Goal: Transaction & Acquisition: Purchase product/service

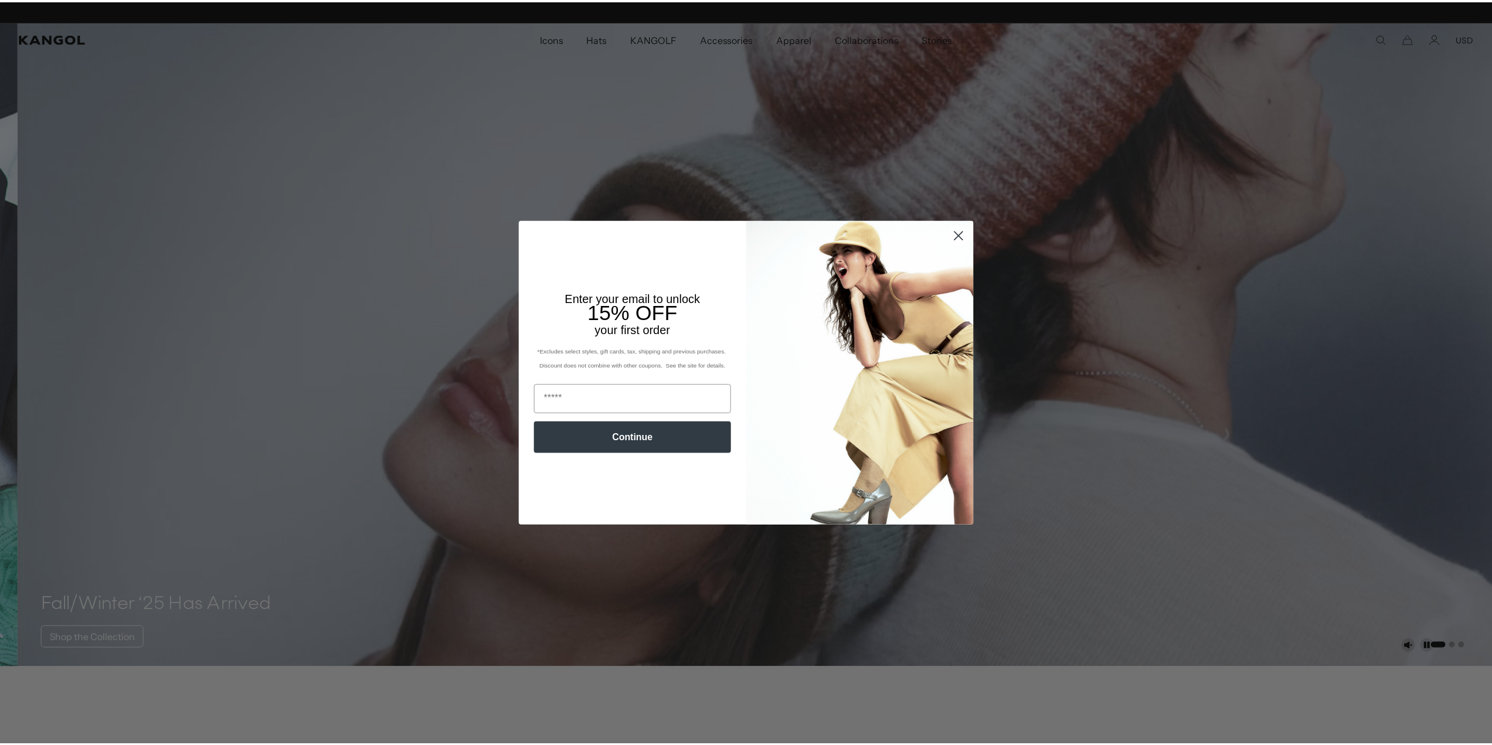
scroll to position [0, 242]
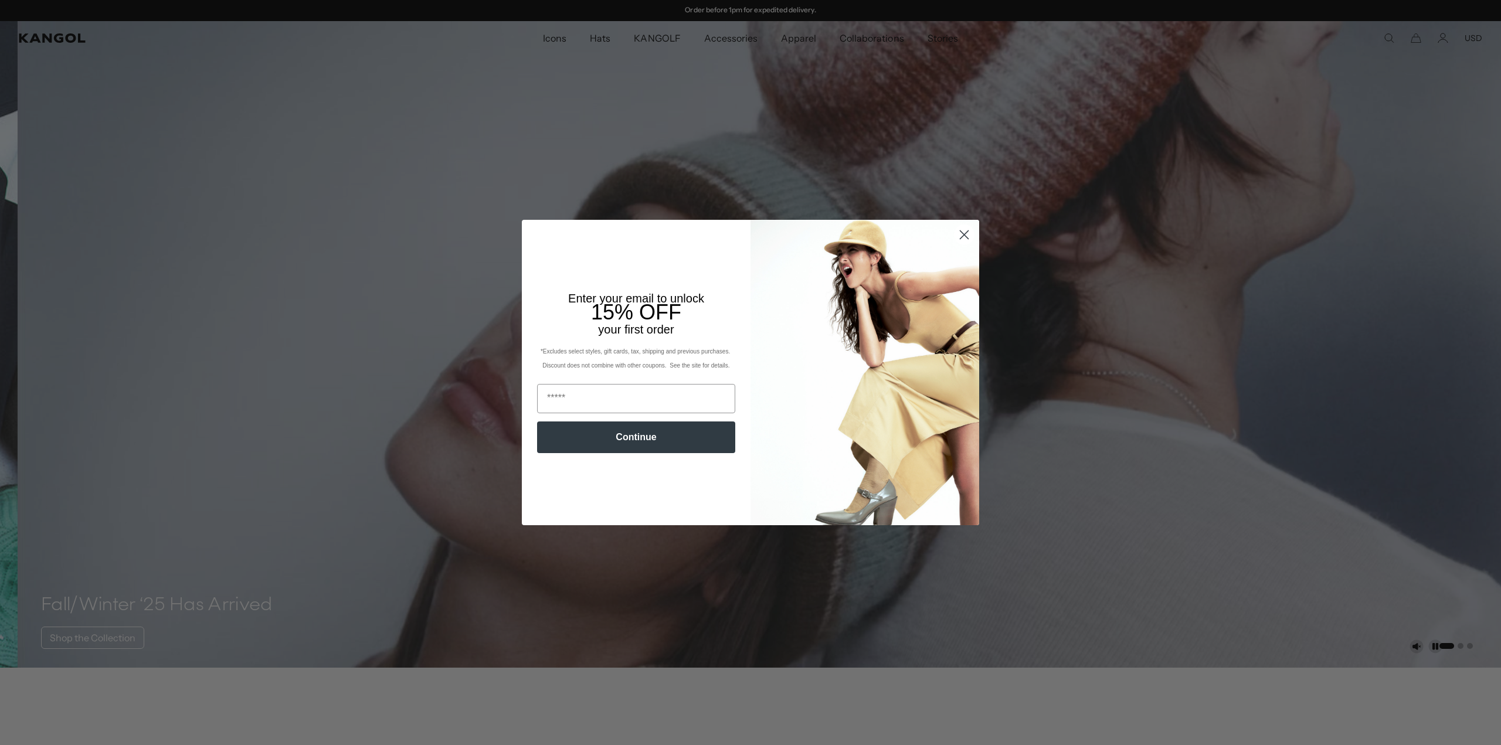
click at [959, 232] on circle "Close dialog" at bounding box center [963, 234] width 19 height 19
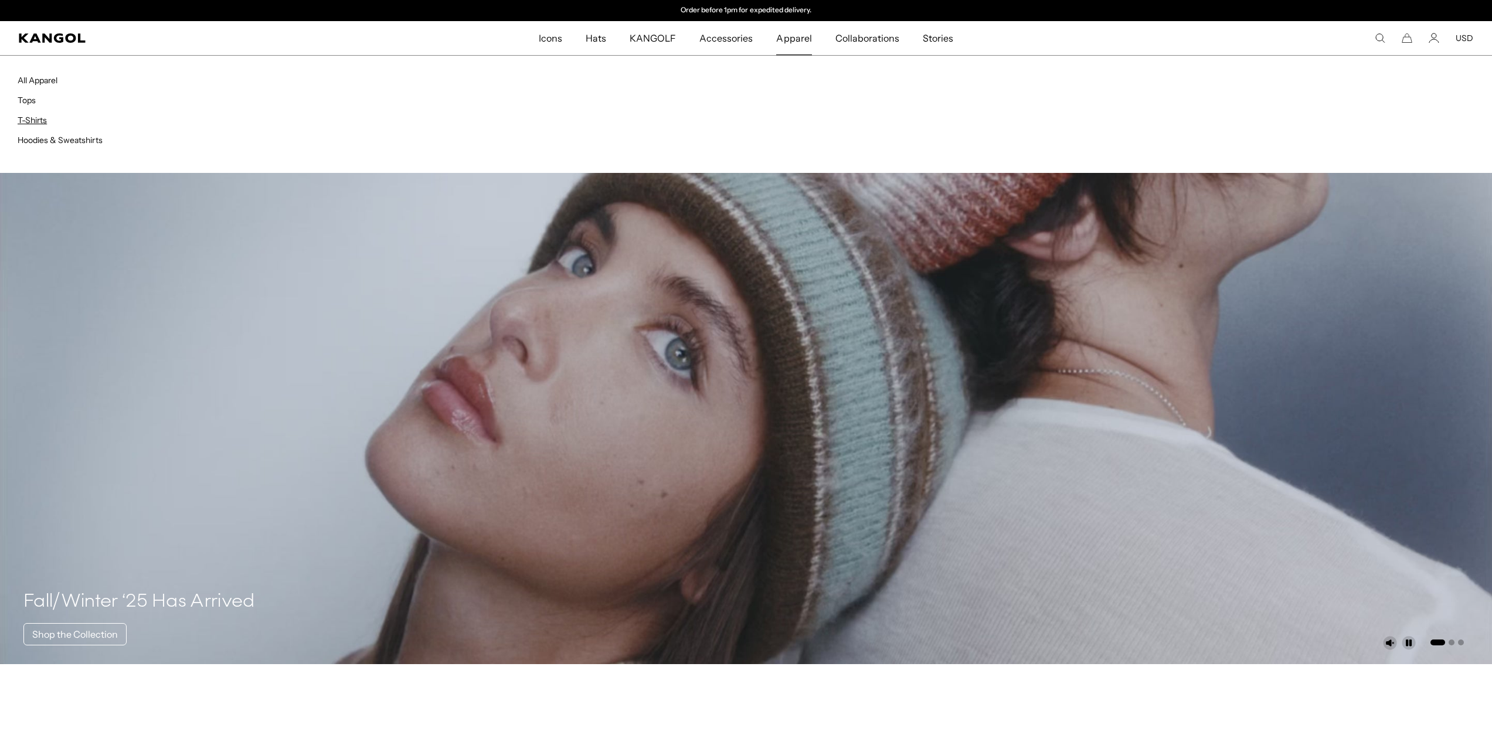
click at [35, 118] on link "T-Shirts" at bounding box center [32, 120] width 29 height 11
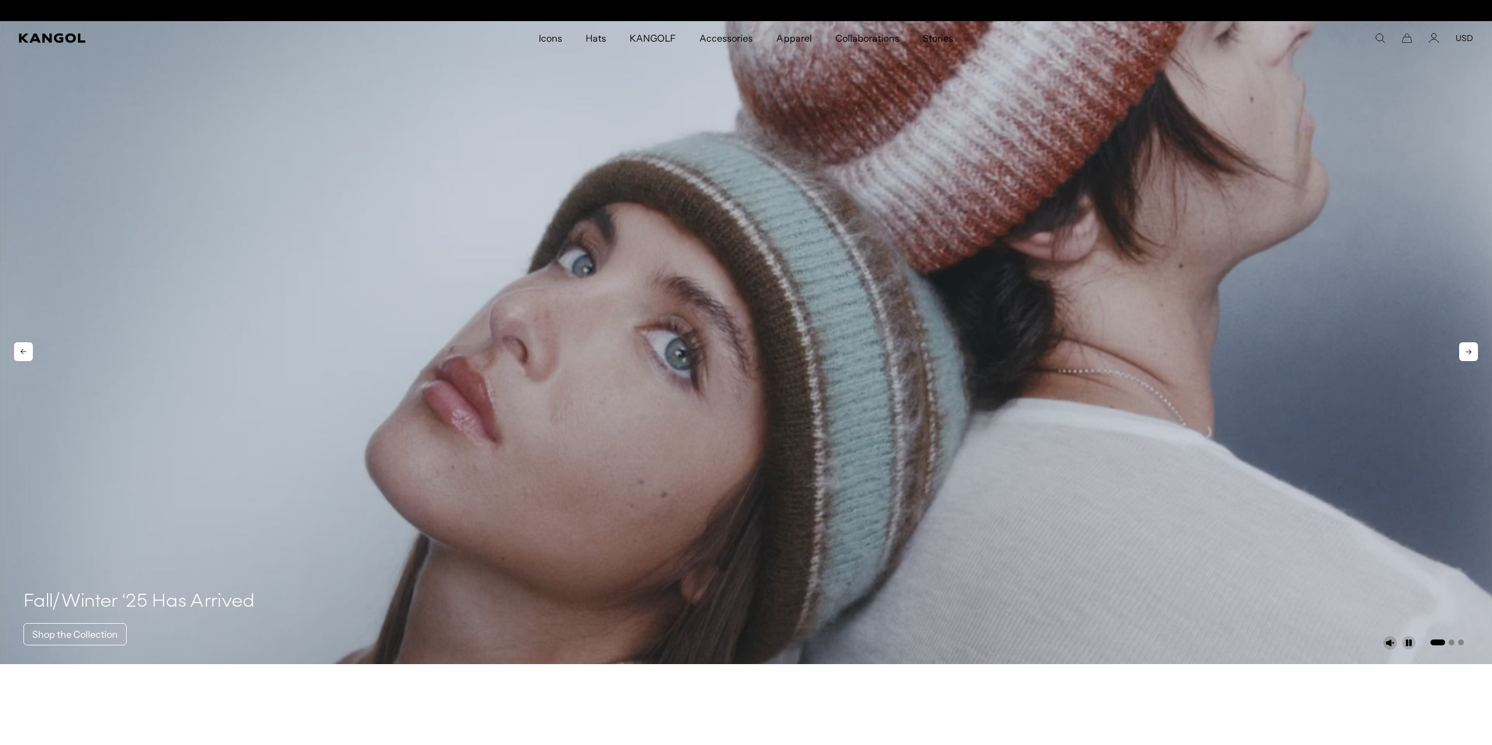
scroll to position [0, 0]
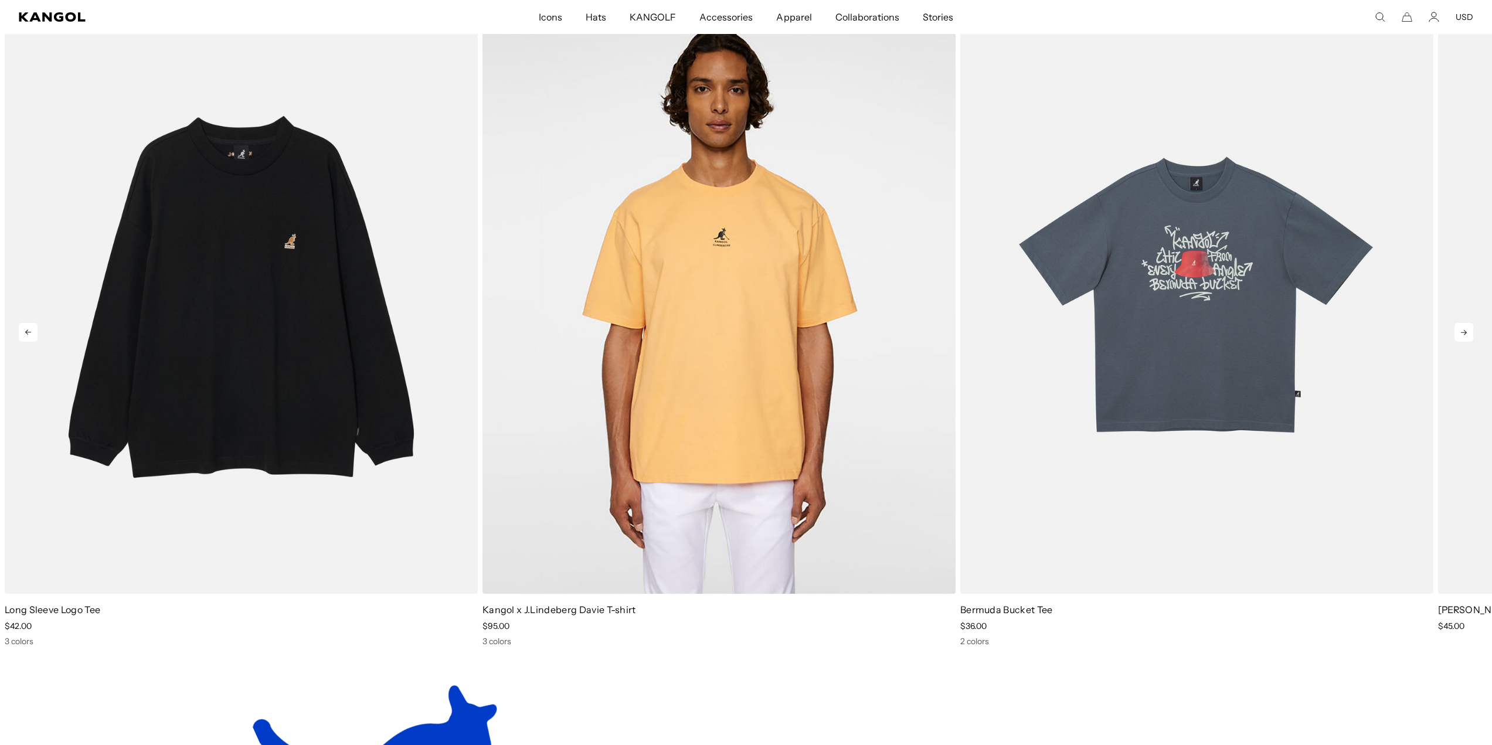
click at [1467, 332] on icon at bounding box center [1463, 332] width 19 height 19
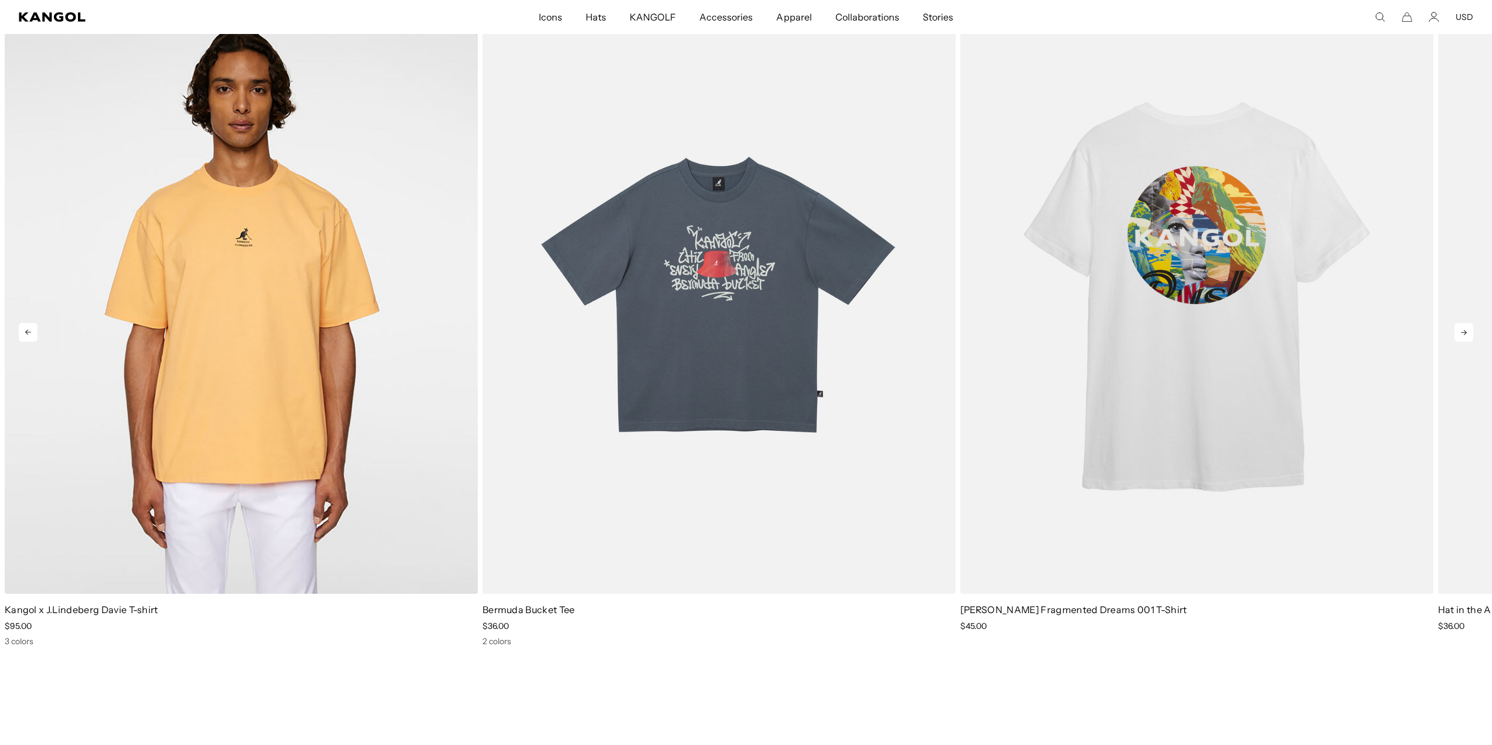
click at [1467, 332] on icon at bounding box center [1463, 332] width 19 height 19
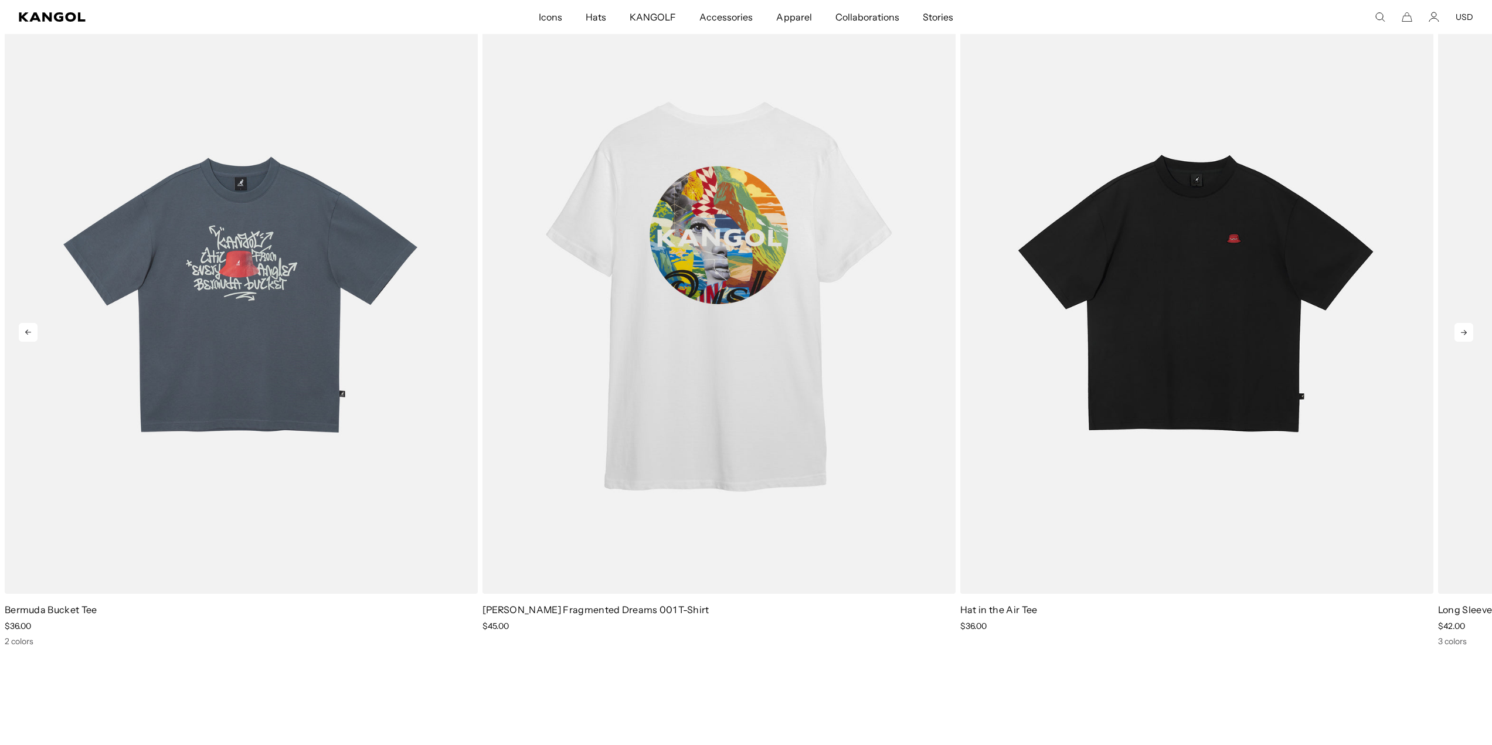
scroll to position [0, 242]
click at [1467, 332] on icon at bounding box center [1463, 332] width 19 height 19
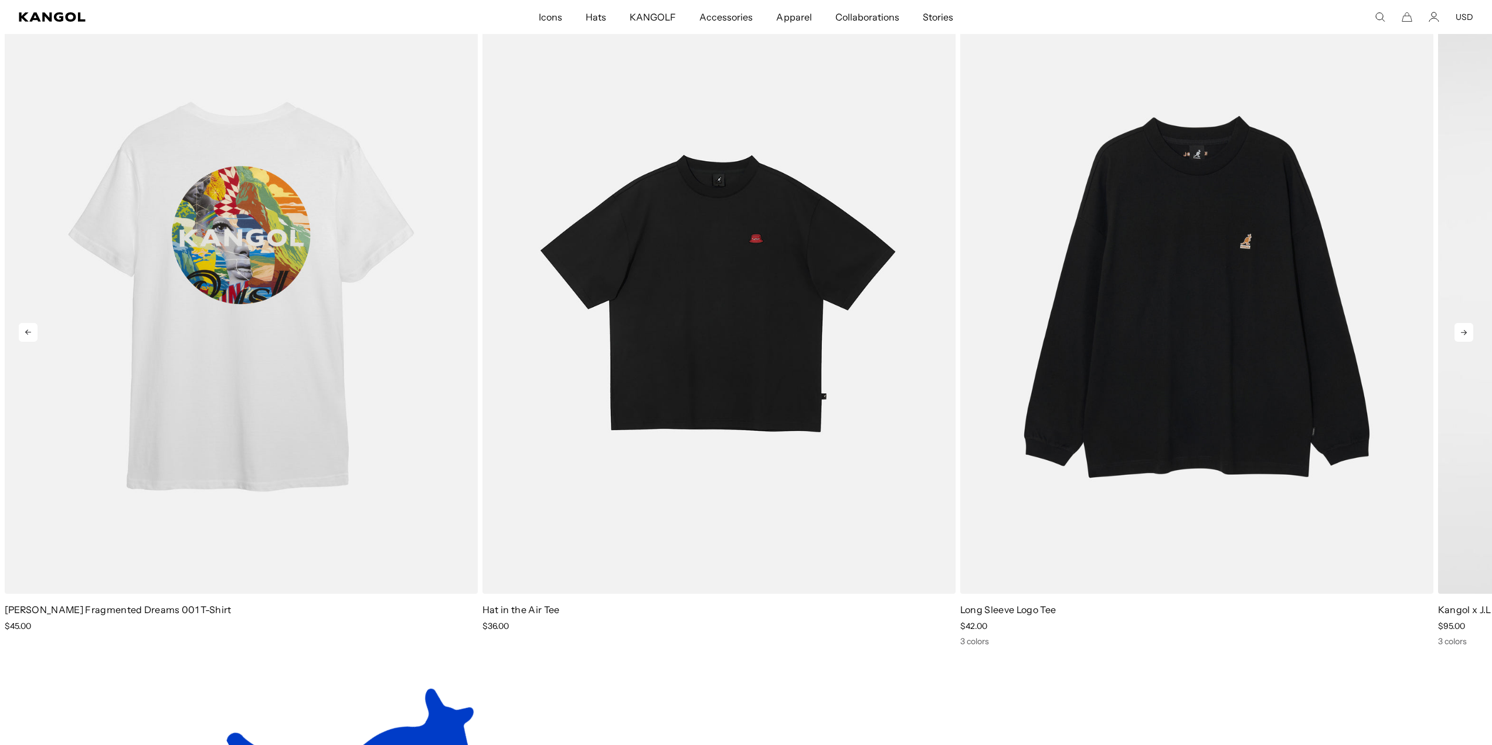
click at [1467, 332] on icon at bounding box center [1463, 332] width 19 height 19
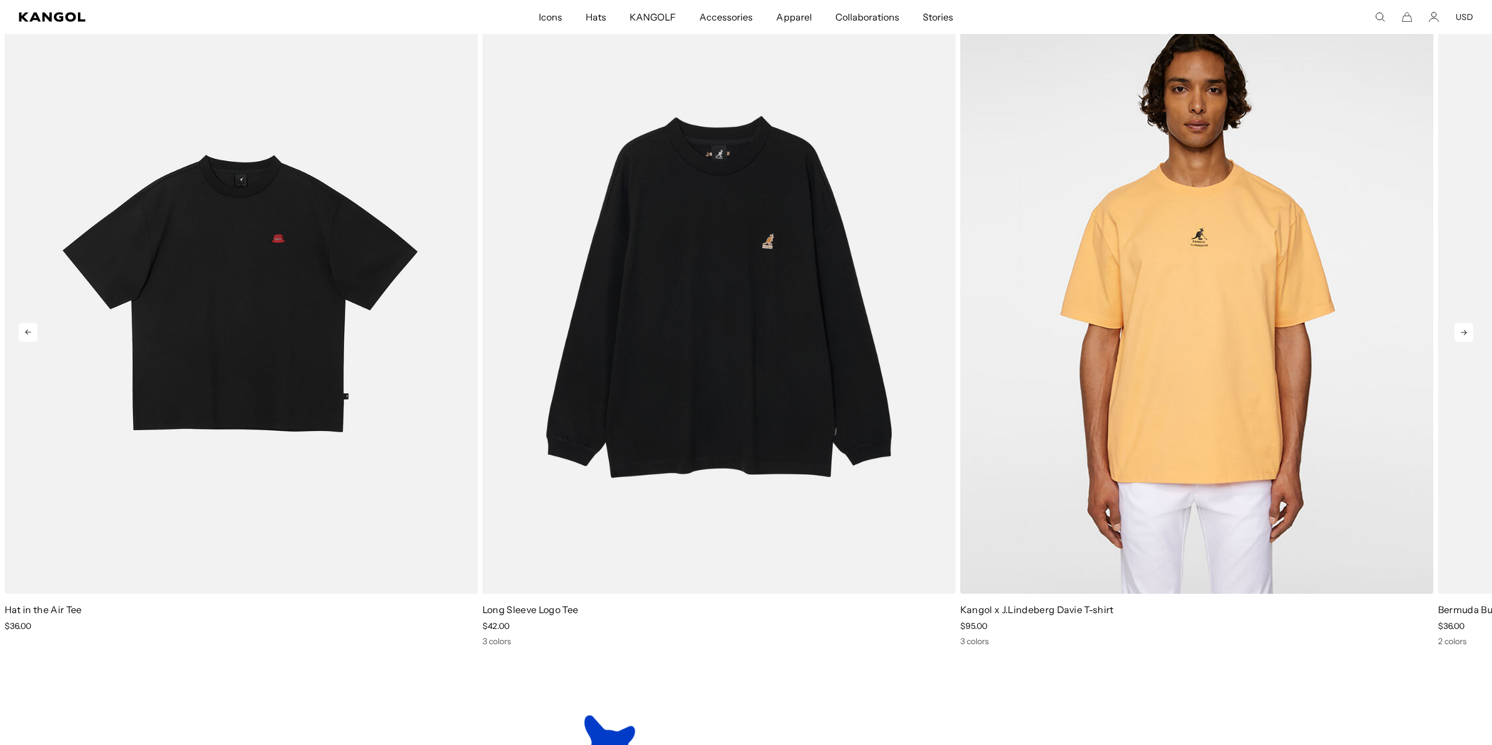
scroll to position [0, 0]
click at [1467, 332] on icon at bounding box center [1463, 332] width 19 height 19
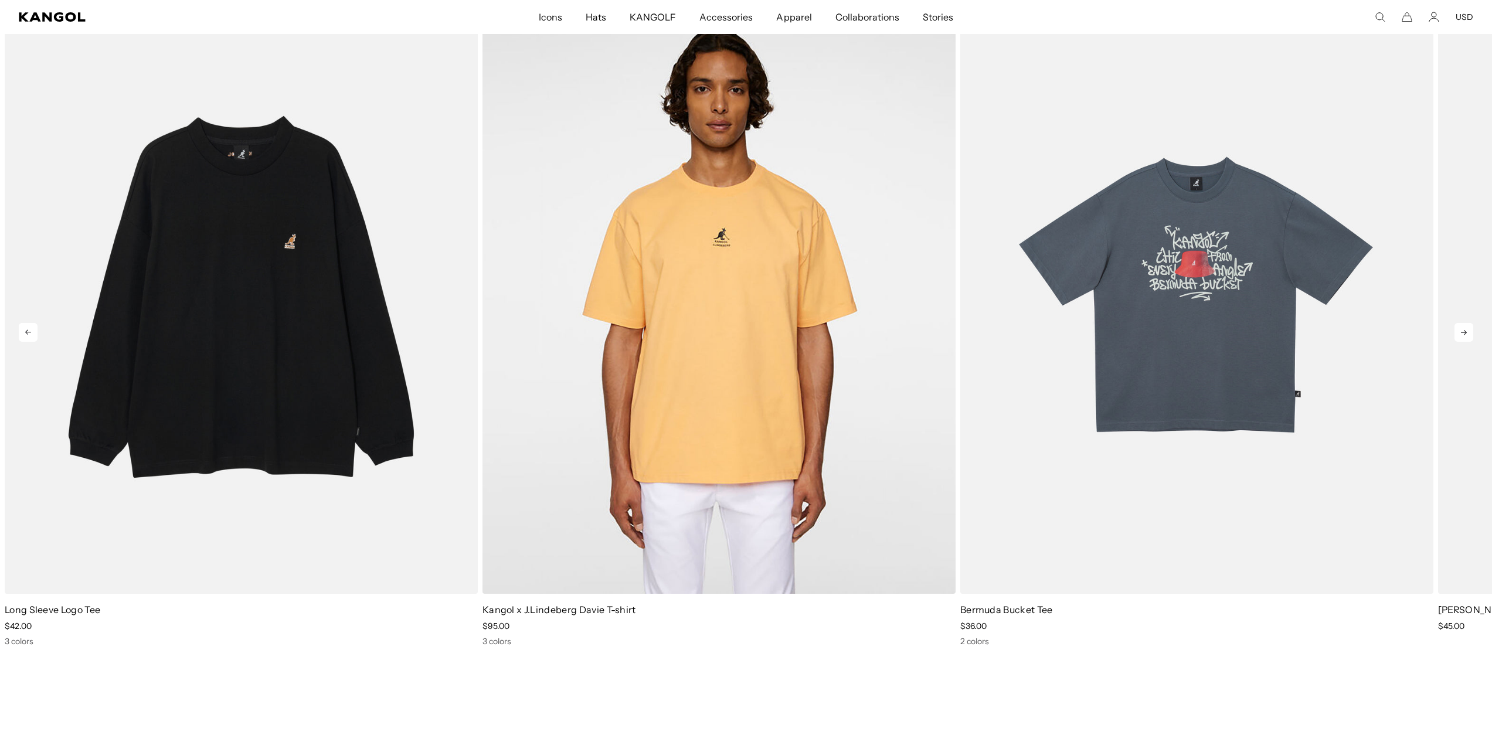
click at [1467, 332] on icon at bounding box center [1463, 332] width 19 height 19
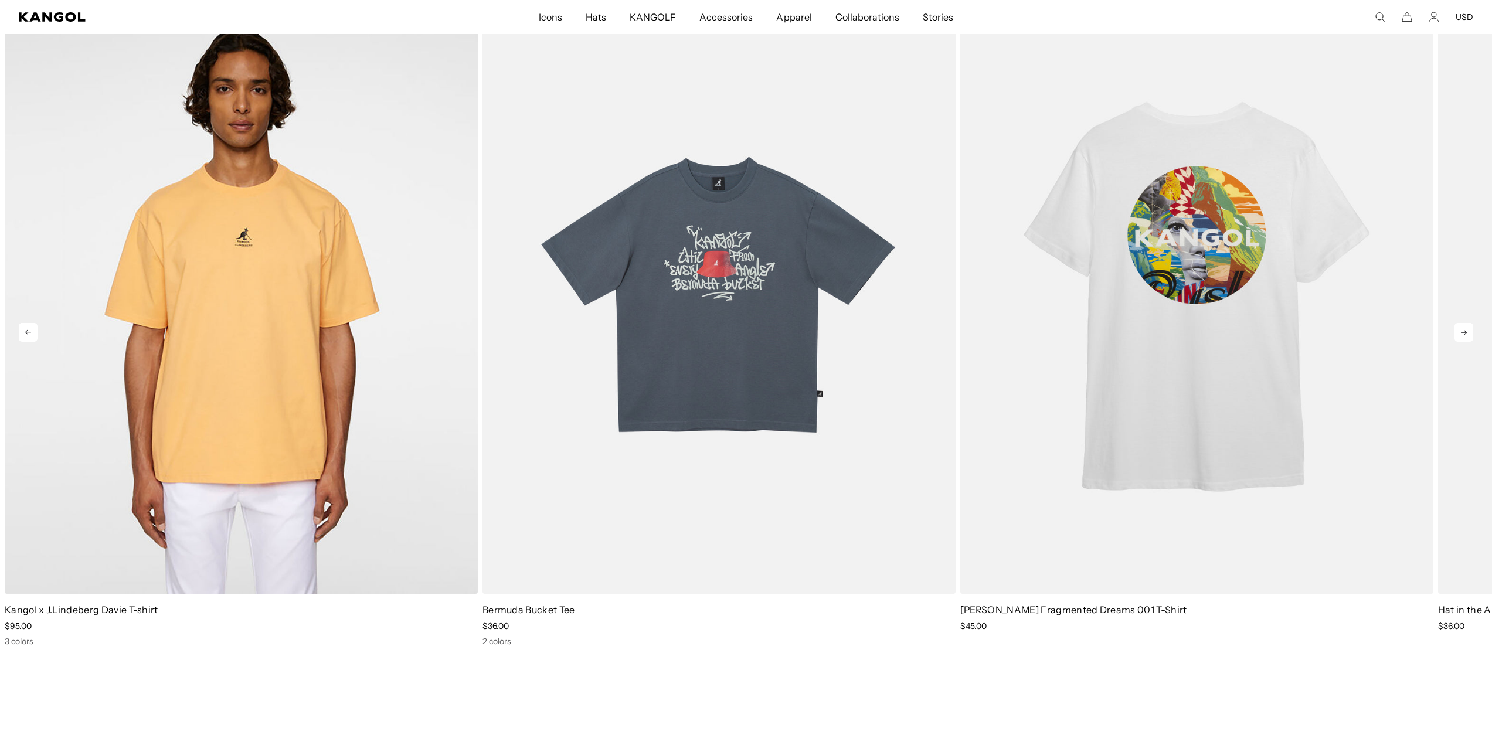
scroll to position [0, 242]
click at [1467, 332] on icon at bounding box center [1463, 332] width 19 height 19
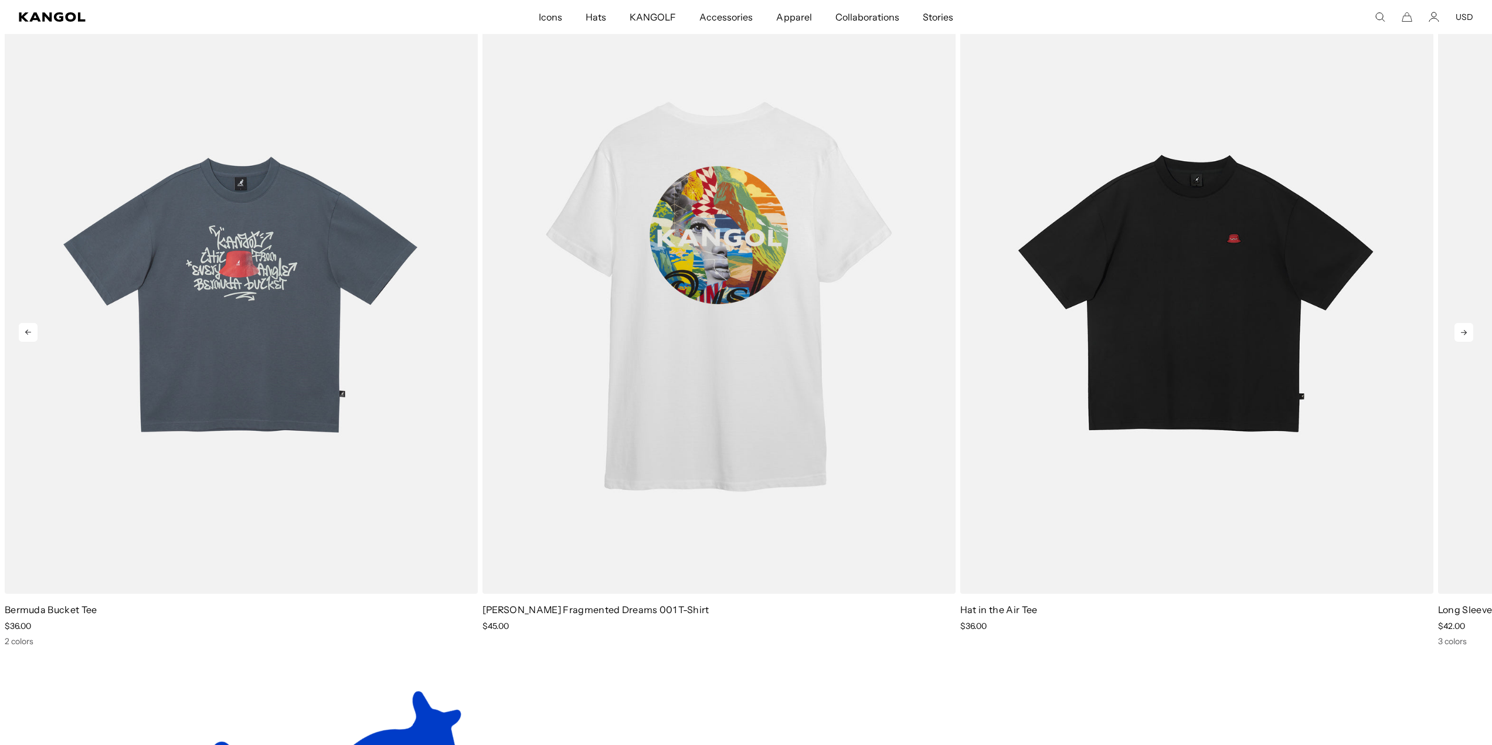
click at [1467, 332] on icon at bounding box center [1463, 332] width 19 height 19
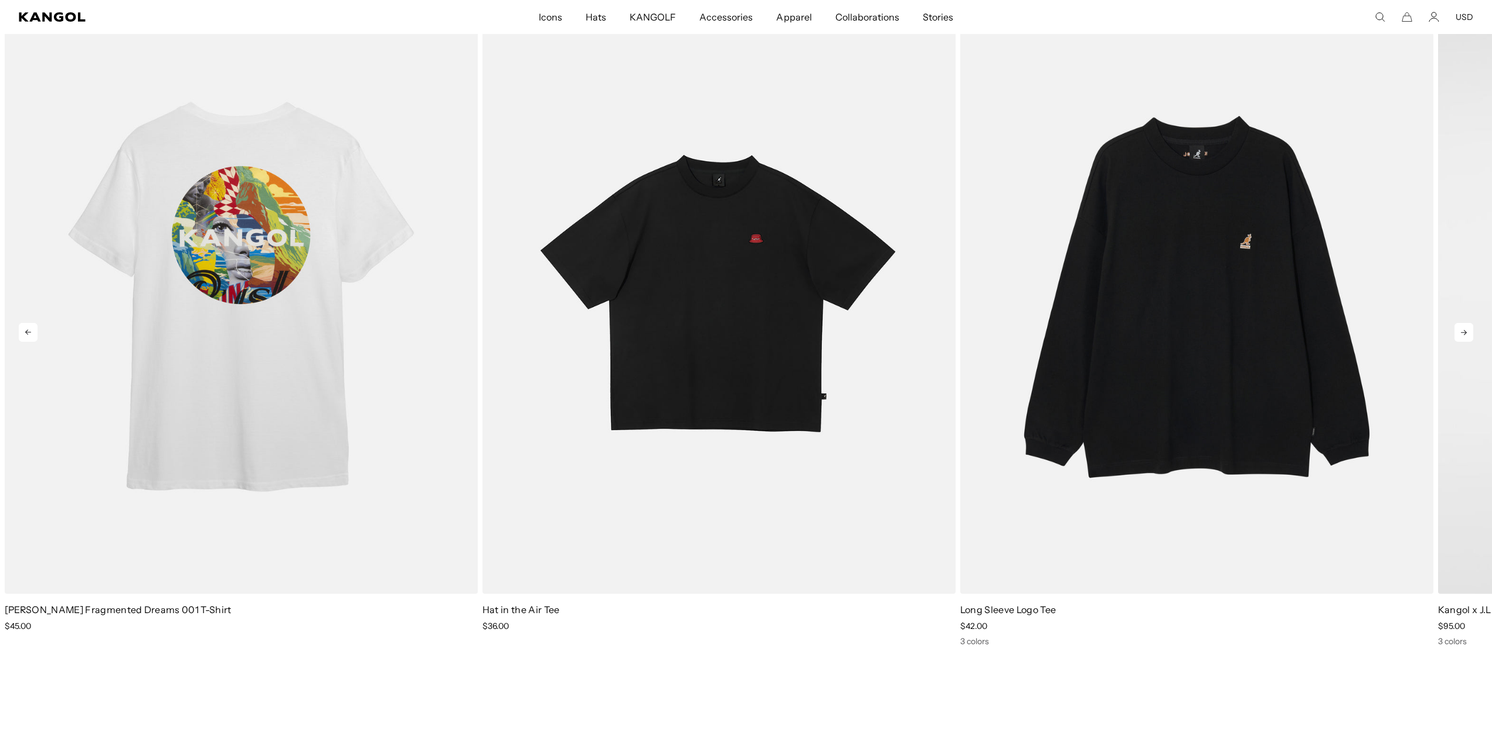
click at [1467, 333] on icon at bounding box center [1463, 332] width 19 height 19
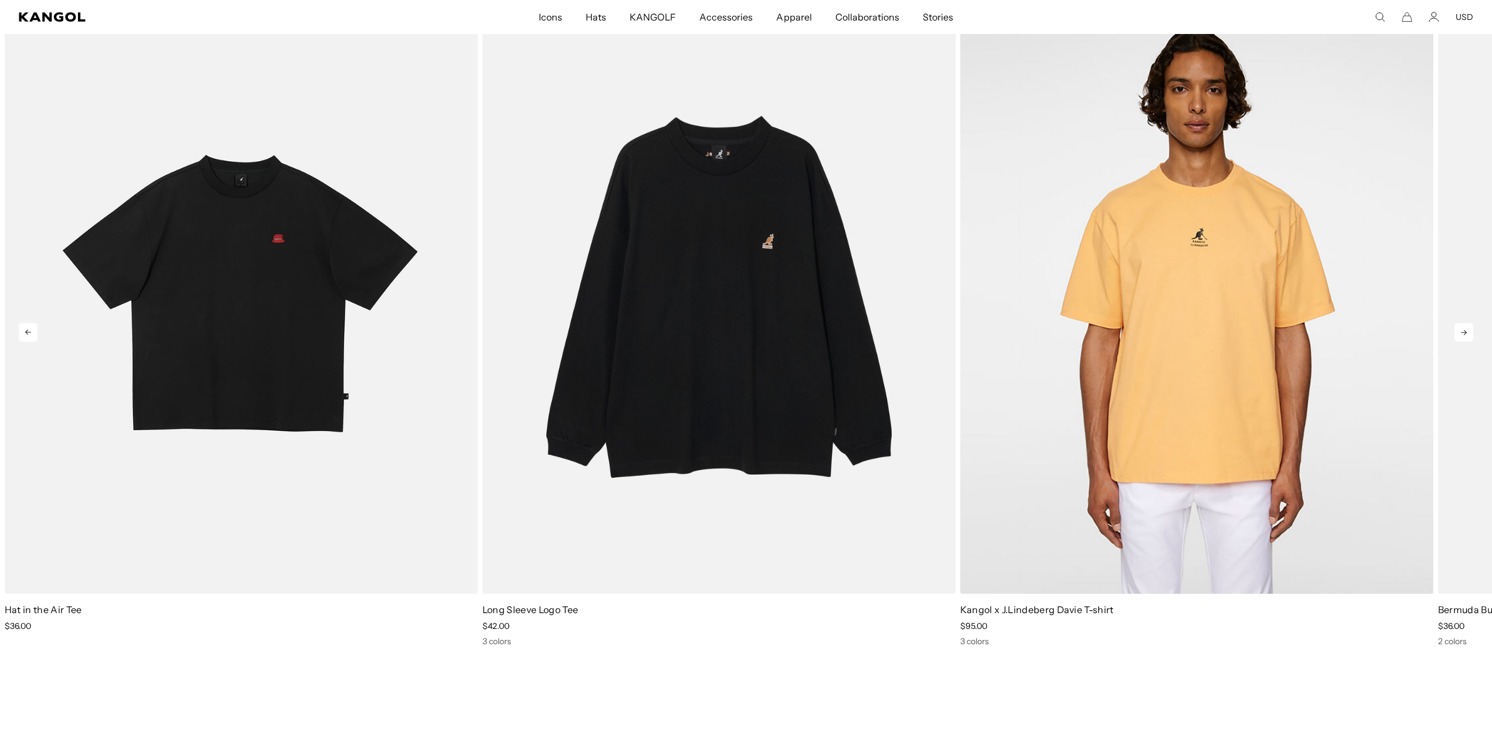
scroll to position [0, 0]
click at [1465, 332] on icon at bounding box center [1464, 332] width 6 height 5
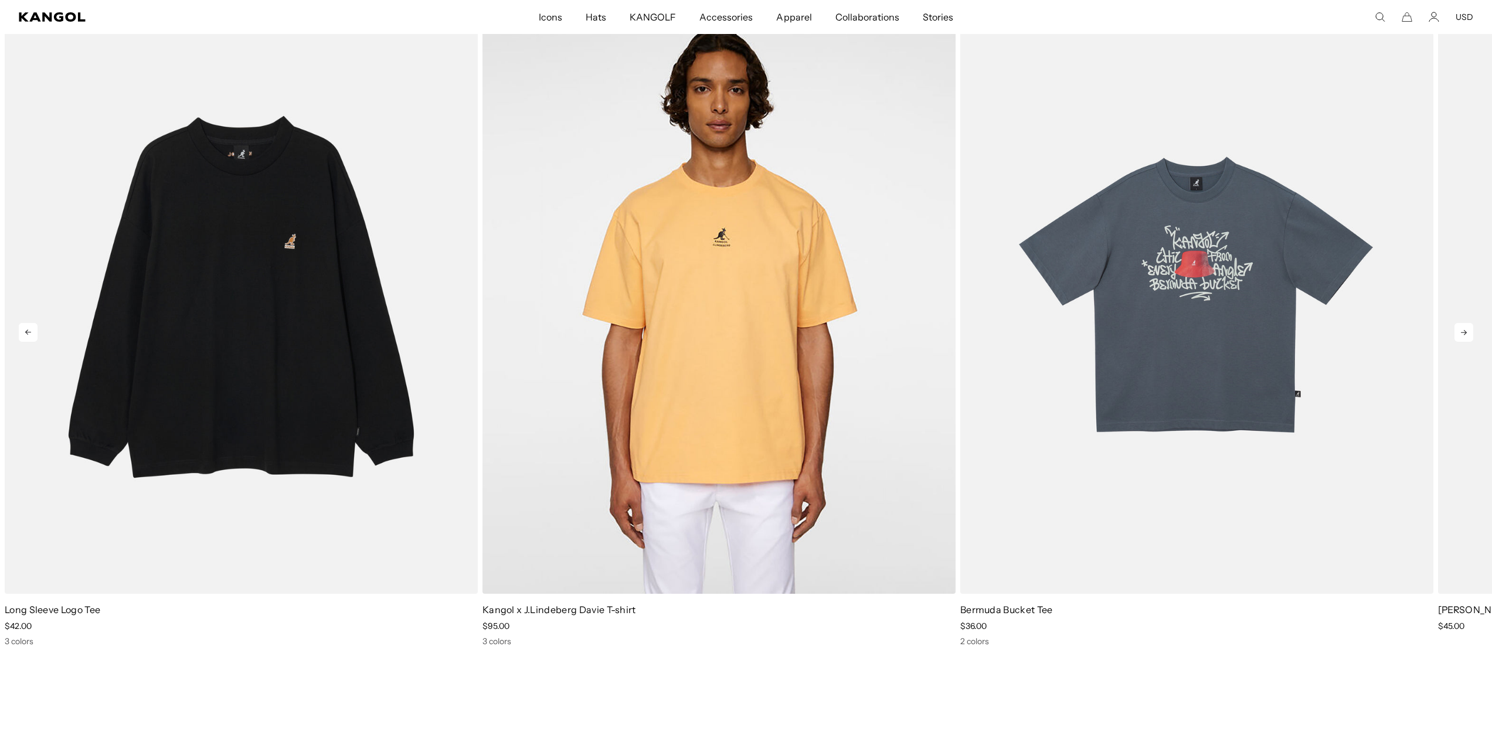
scroll to position [0, 242]
click at [1465, 332] on icon at bounding box center [1464, 332] width 6 height 5
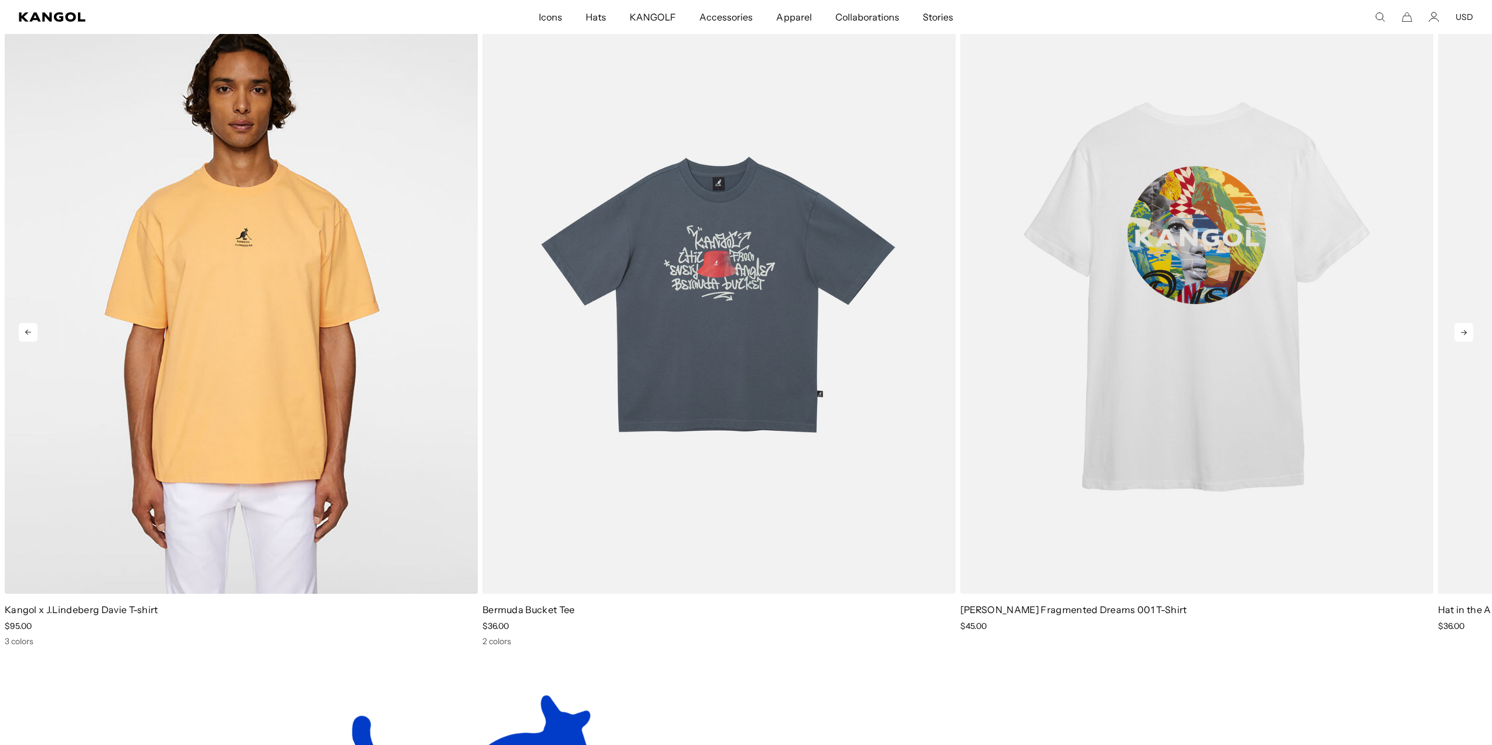
scroll to position [0, 0]
click at [1465, 332] on icon at bounding box center [1464, 332] width 6 height 5
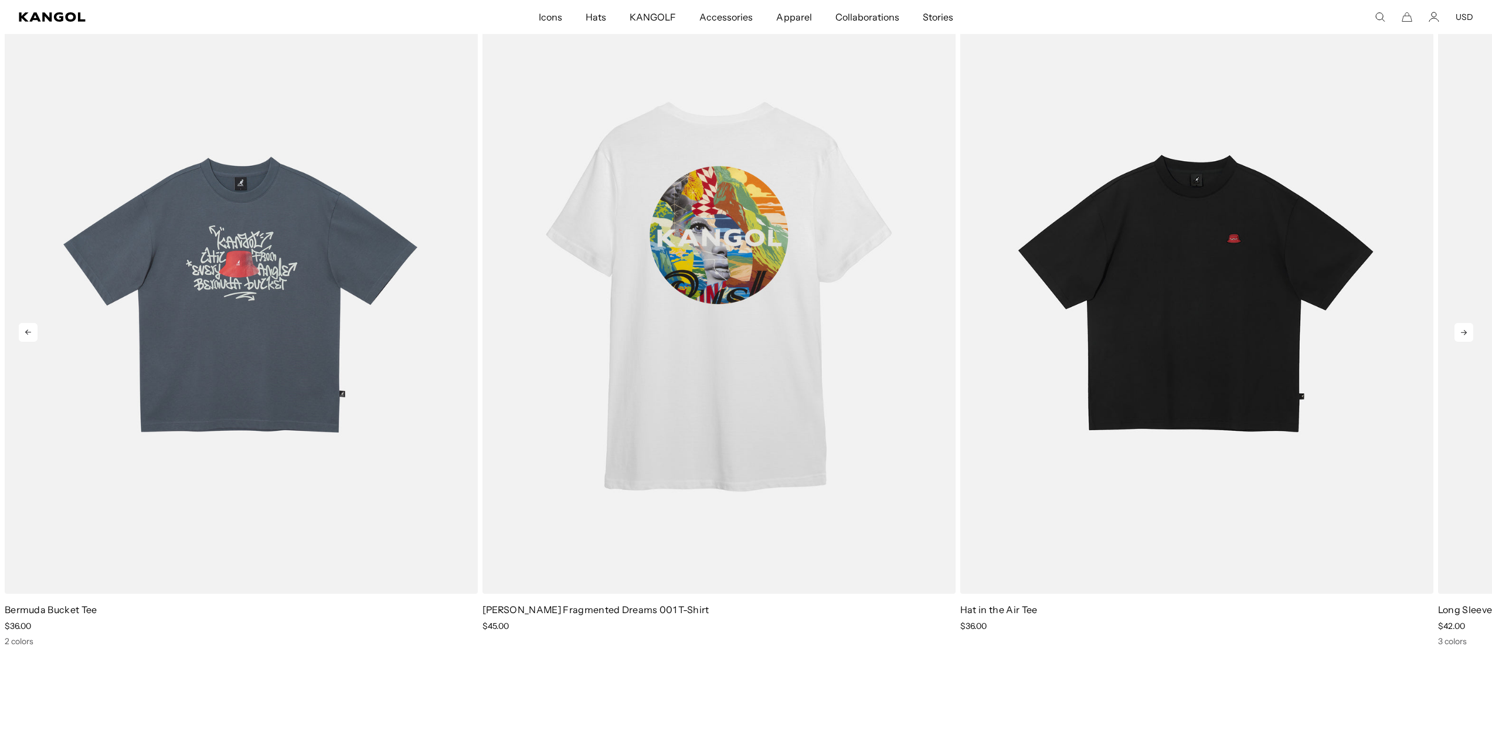
click at [1465, 332] on icon at bounding box center [1464, 332] width 6 height 5
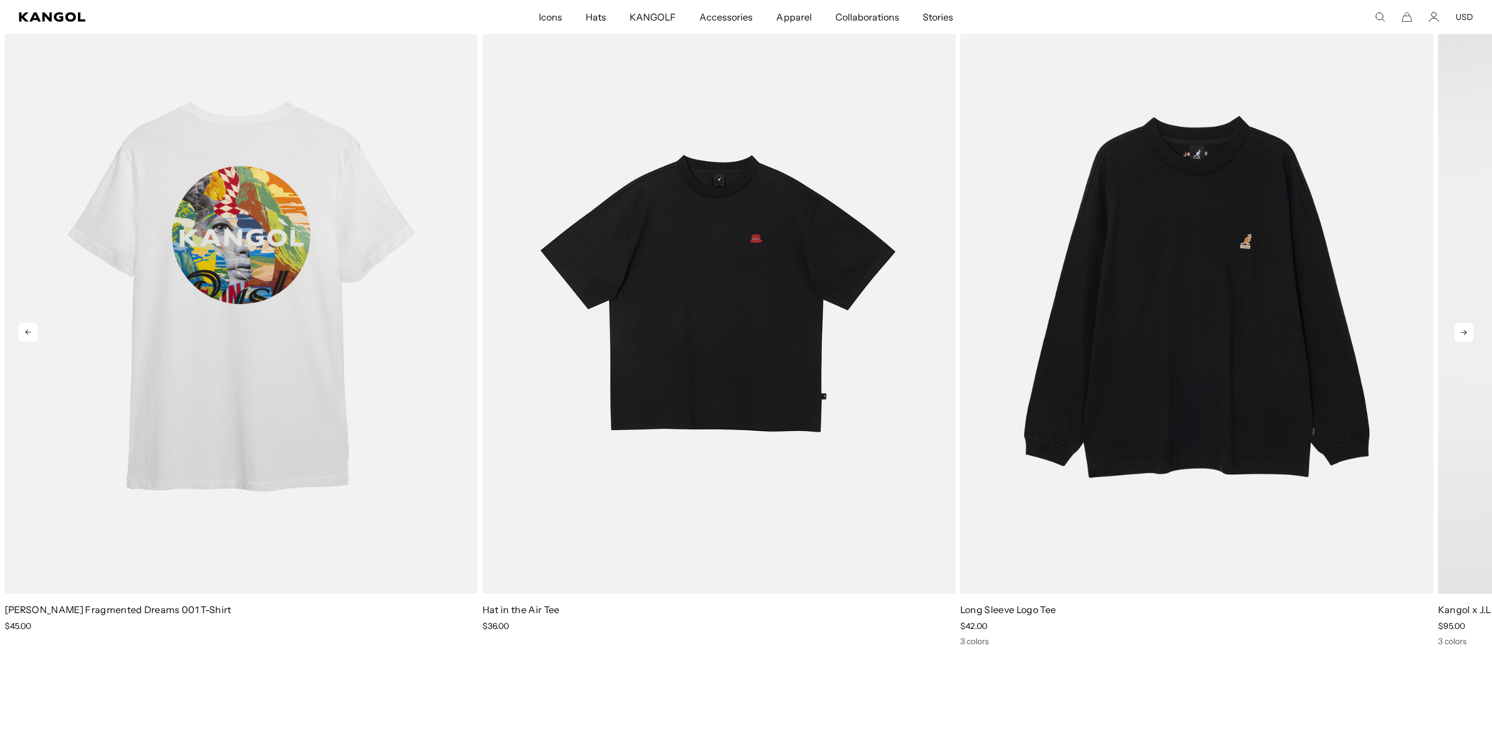
scroll to position [0, 242]
click at [1465, 332] on icon at bounding box center [1464, 332] width 6 height 5
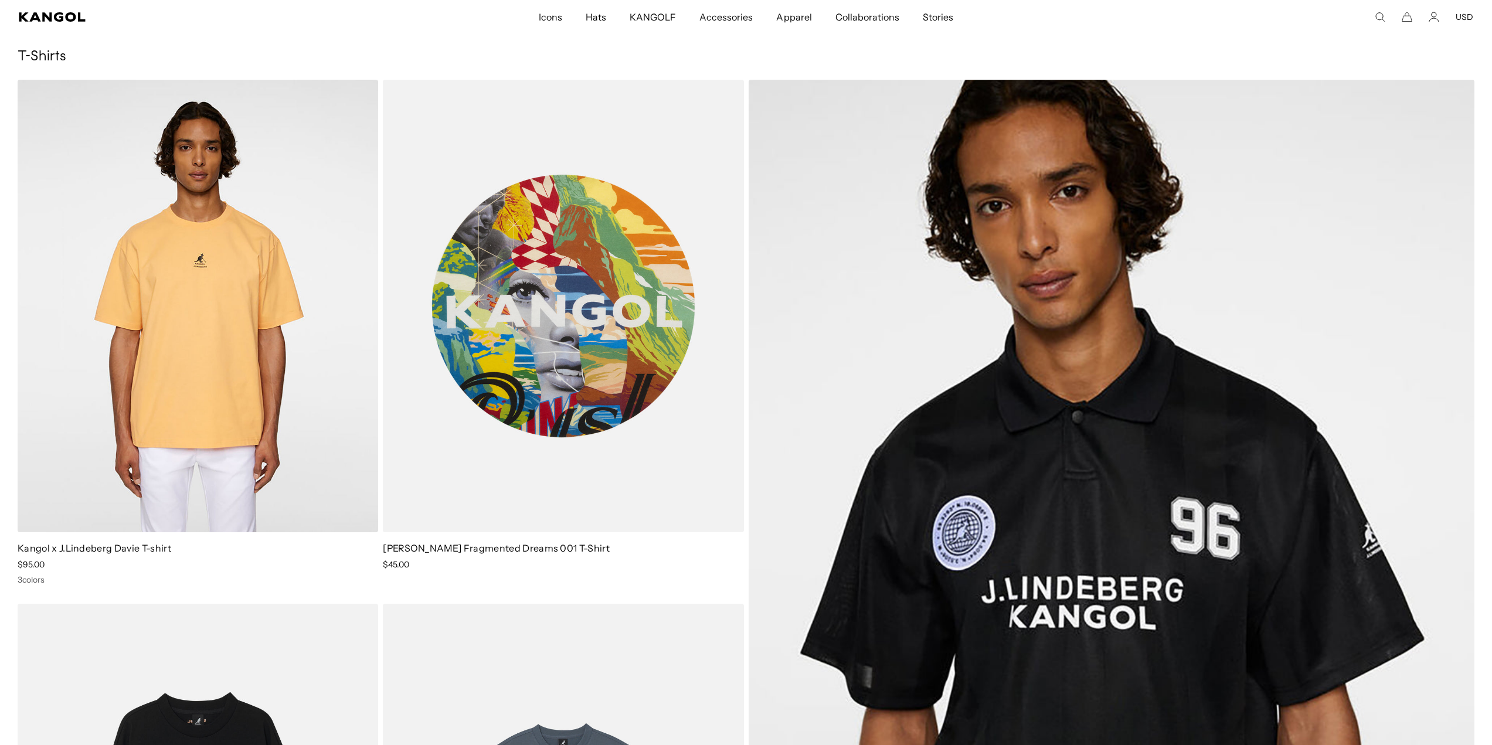
scroll to position [0, 0]
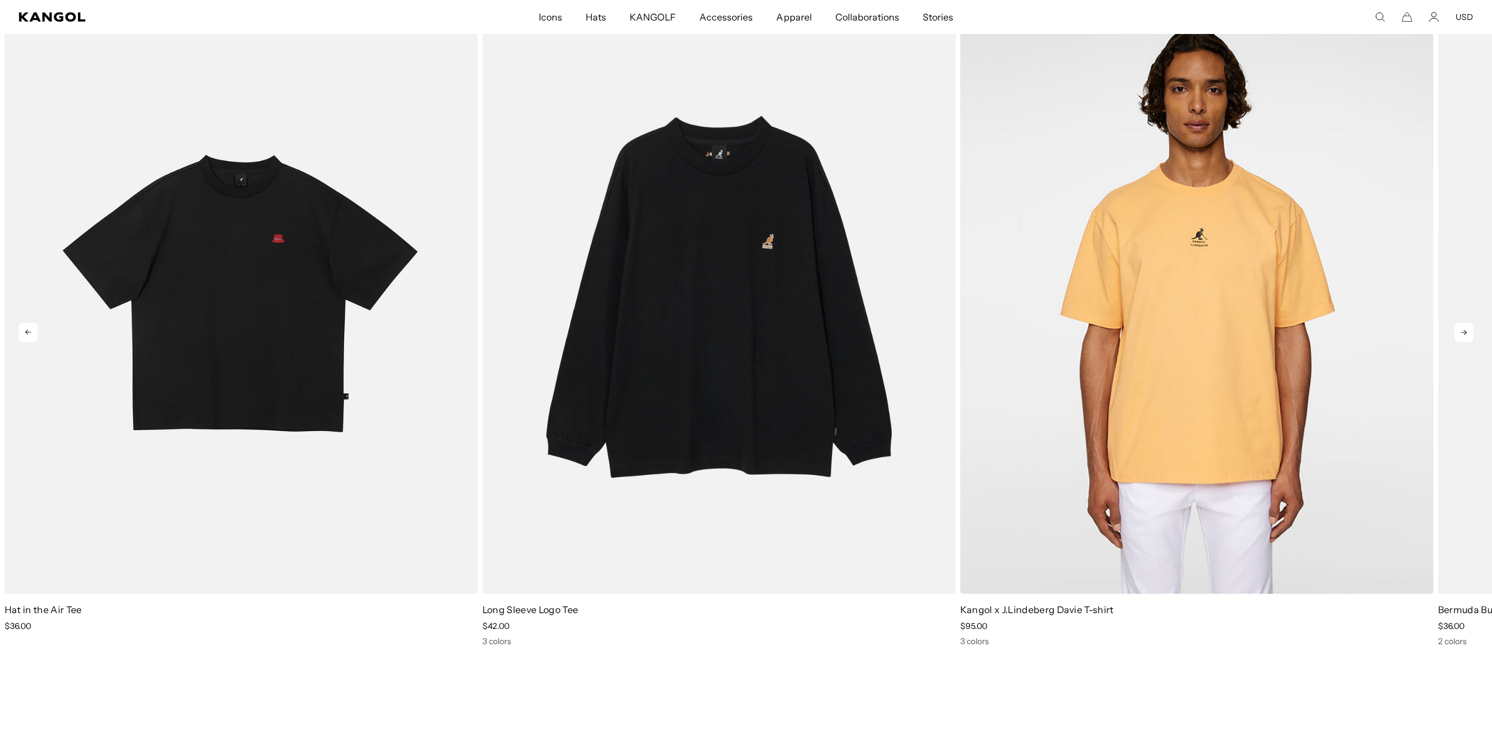
click at [1468, 332] on icon at bounding box center [1463, 332] width 19 height 19
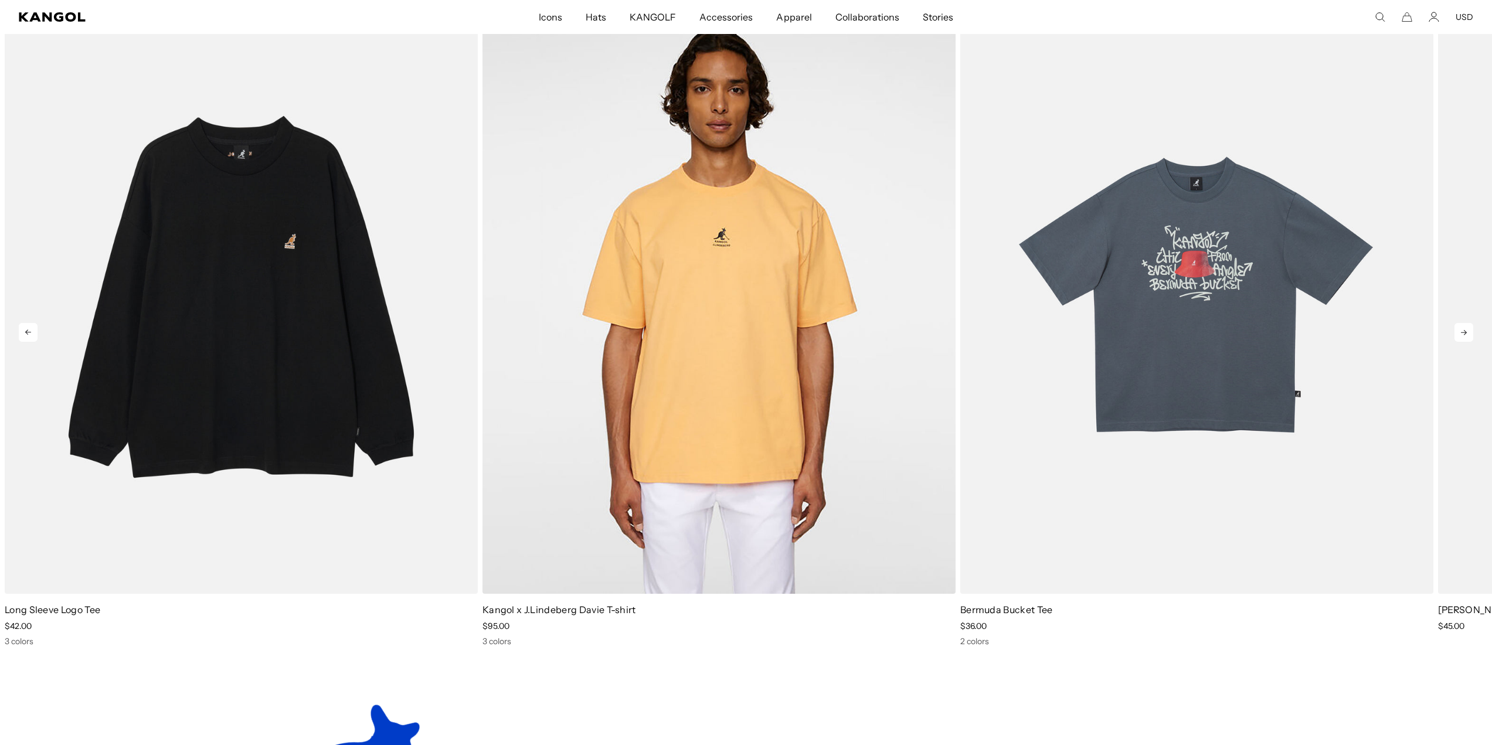
click at [1468, 332] on icon at bounding box center [1463, 332] width 19 height 19
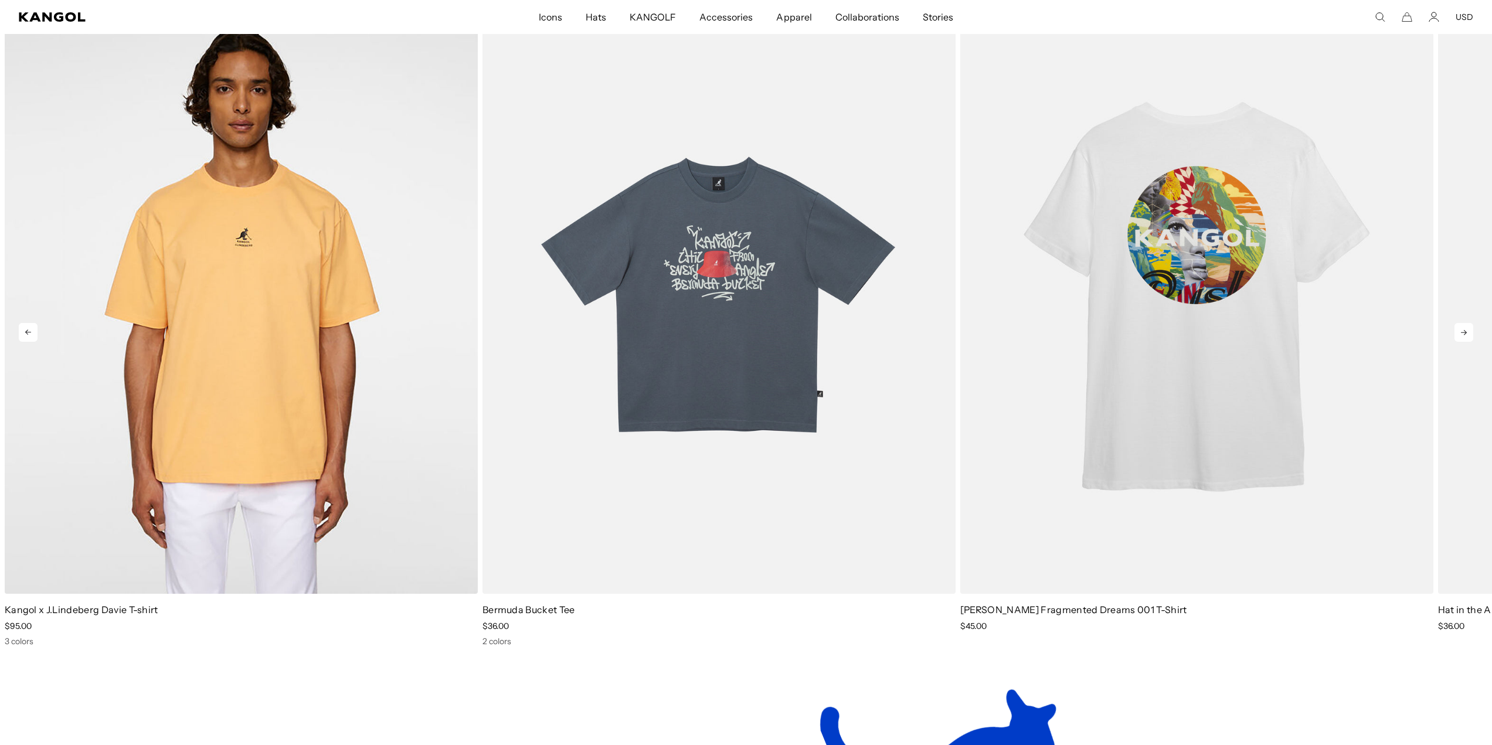
click at [1468, 332] on icon at bounding box center [1463, 332] width 19 height 19
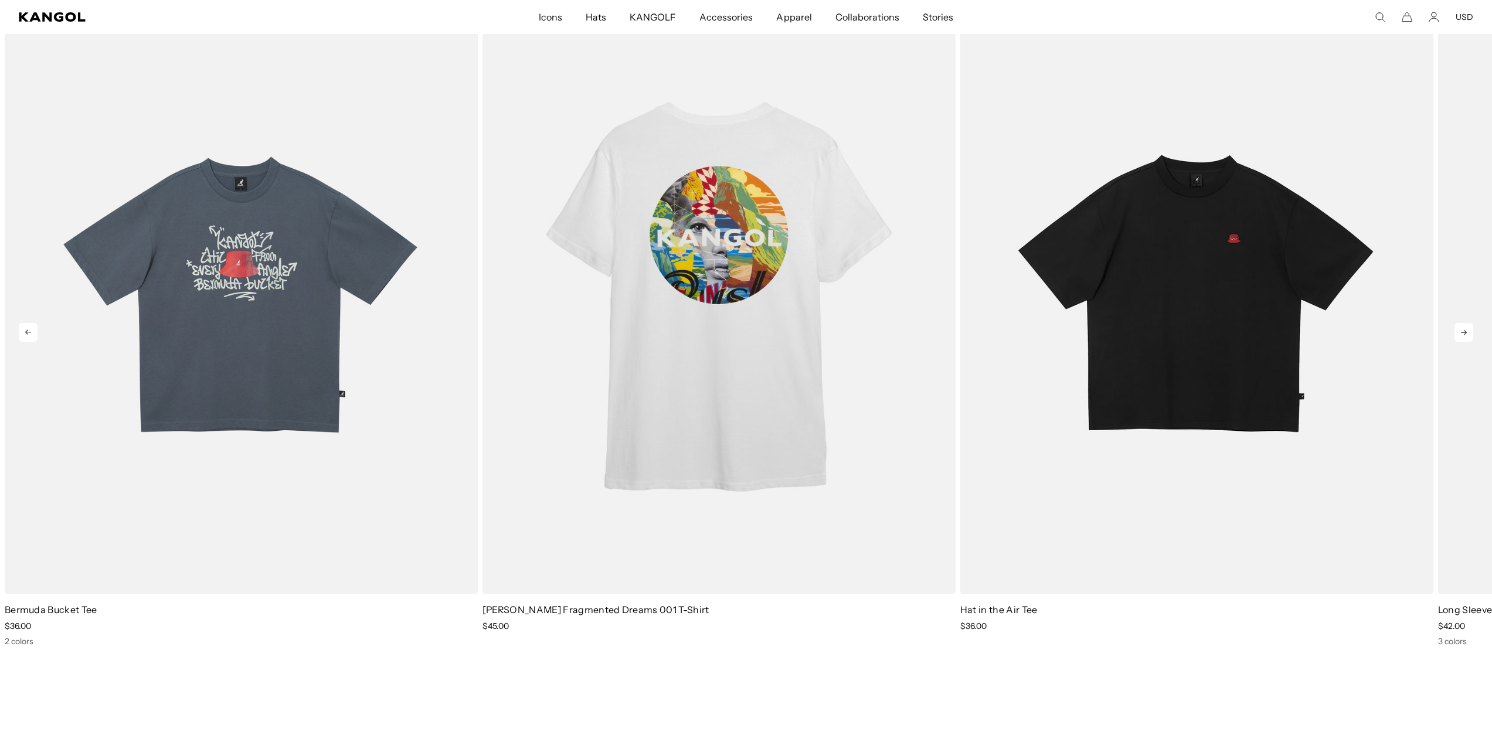
click at [1469, 331] on icon at bounding box center [1463, 332] width 19 height 19
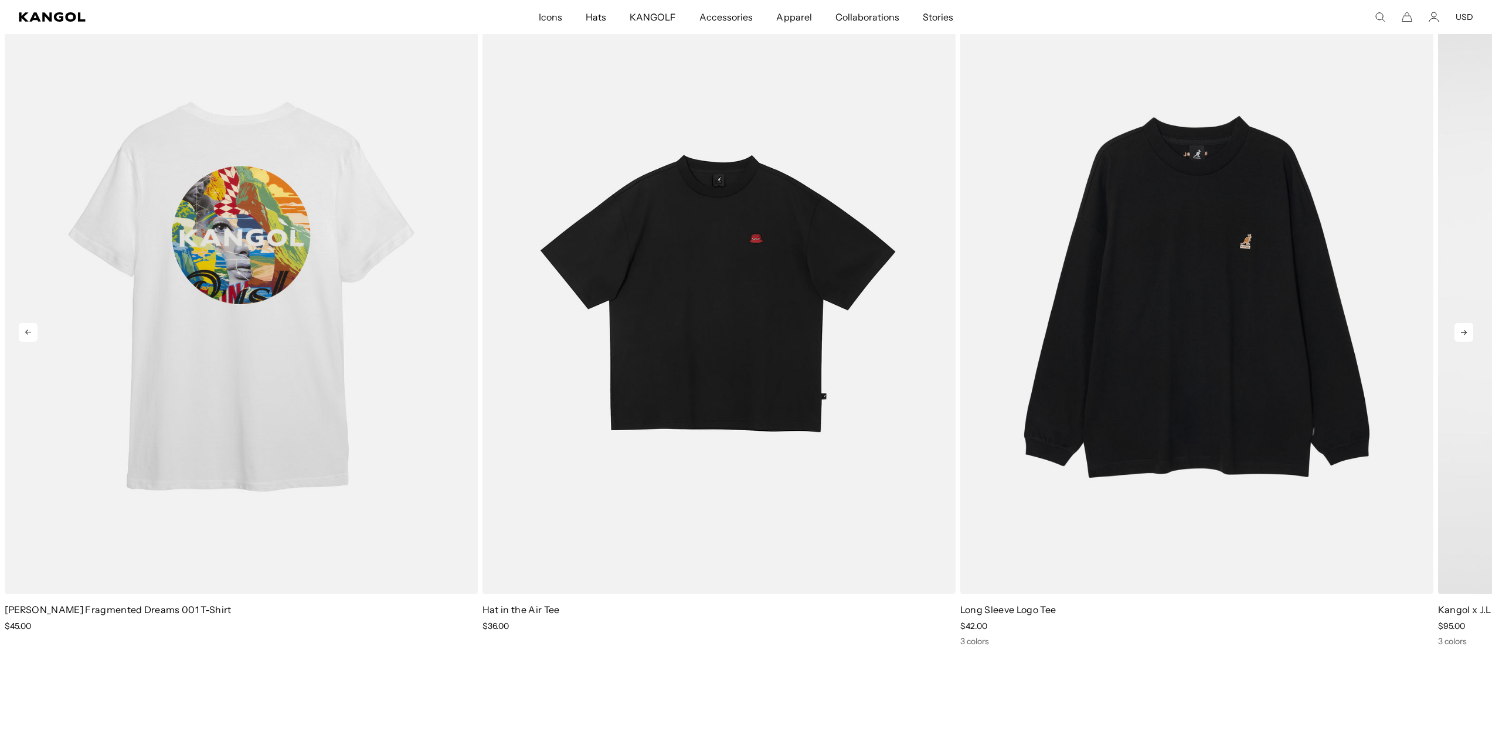
click at [1469, 331] on icon at bounding box center [1463, 332] width 19 height 19
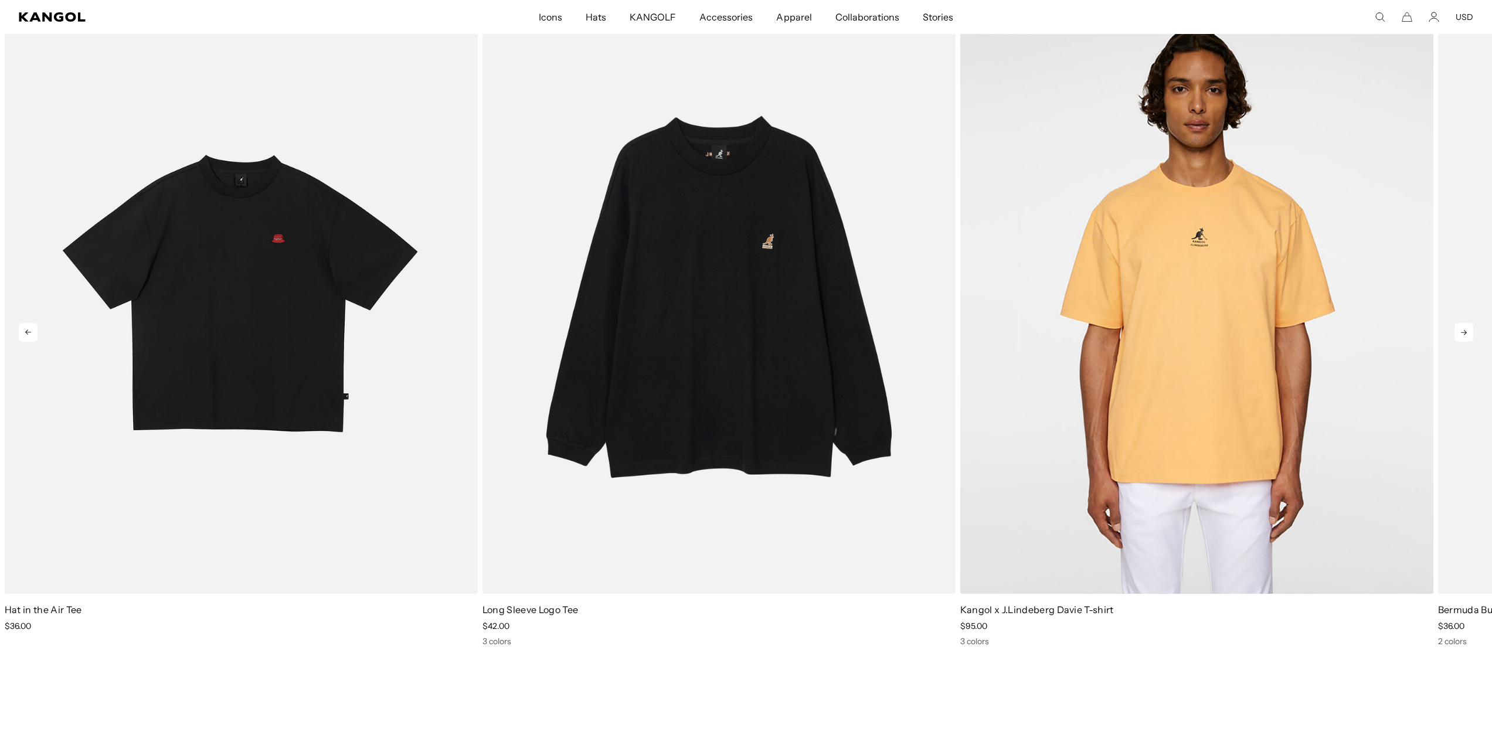
click at [1469, 331] on icon at bounding box center [1463, 332] width 19 height 19
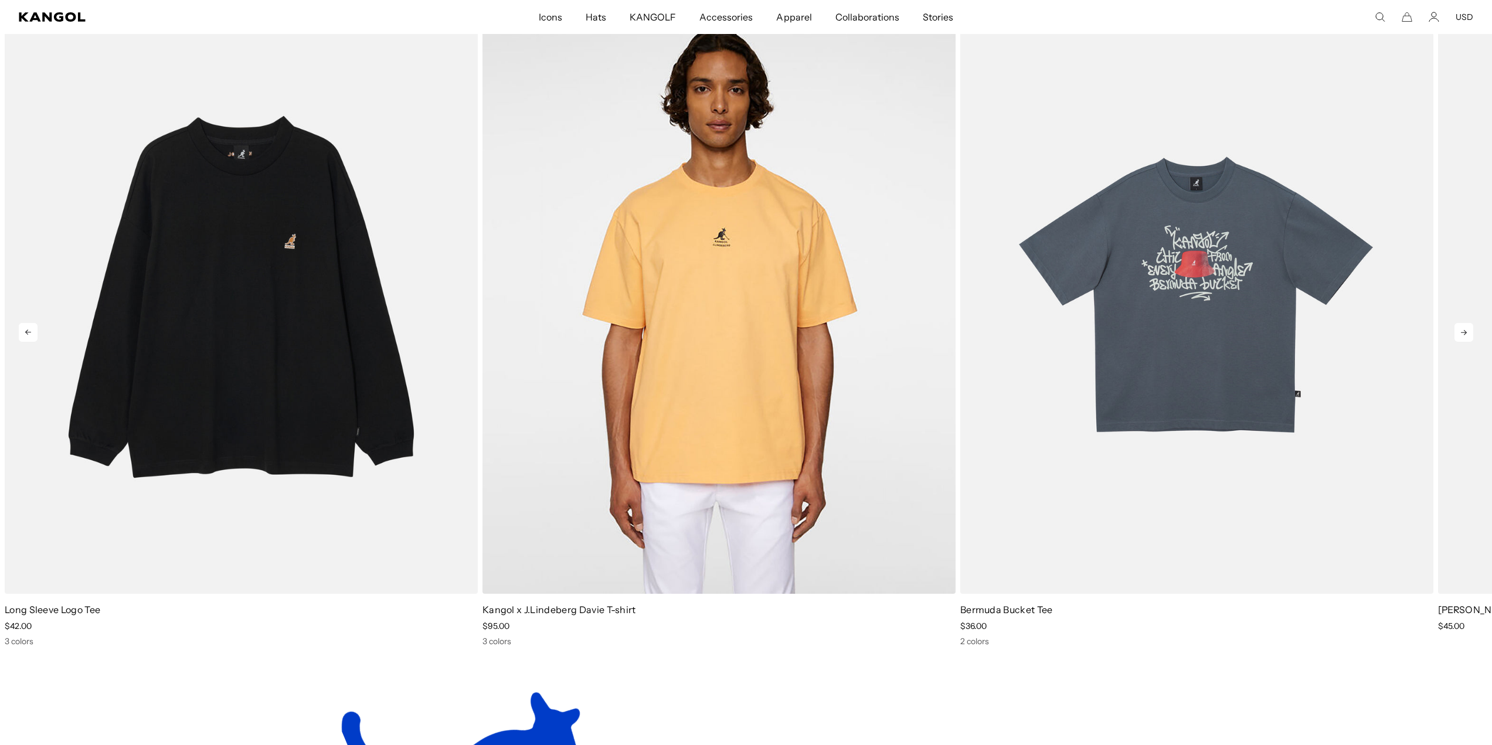
click at [1469, 331] on icon at bounding box center [1463, 332] width 19 height 19
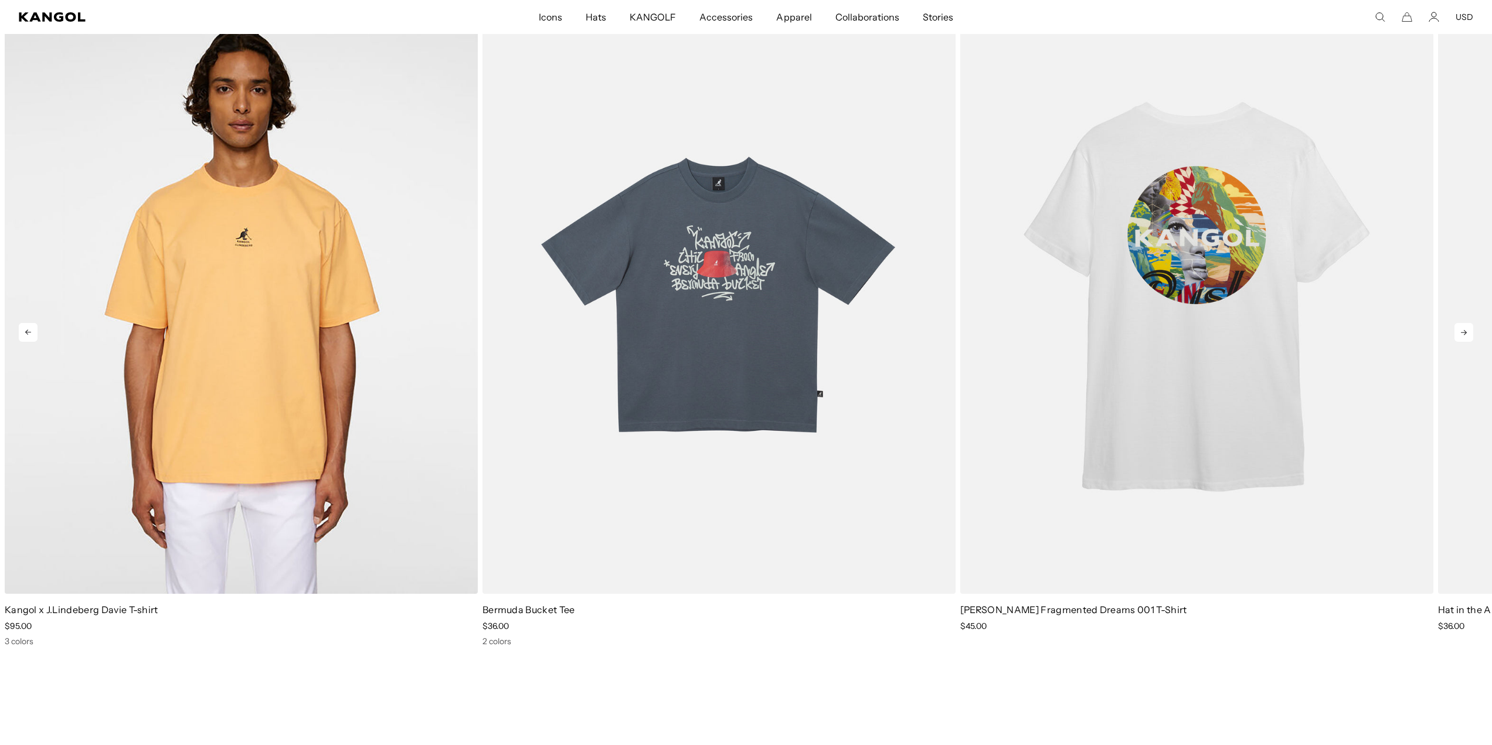
click at [1469, 331] on icon at bounding box center [1463, 332] width 19 height 19
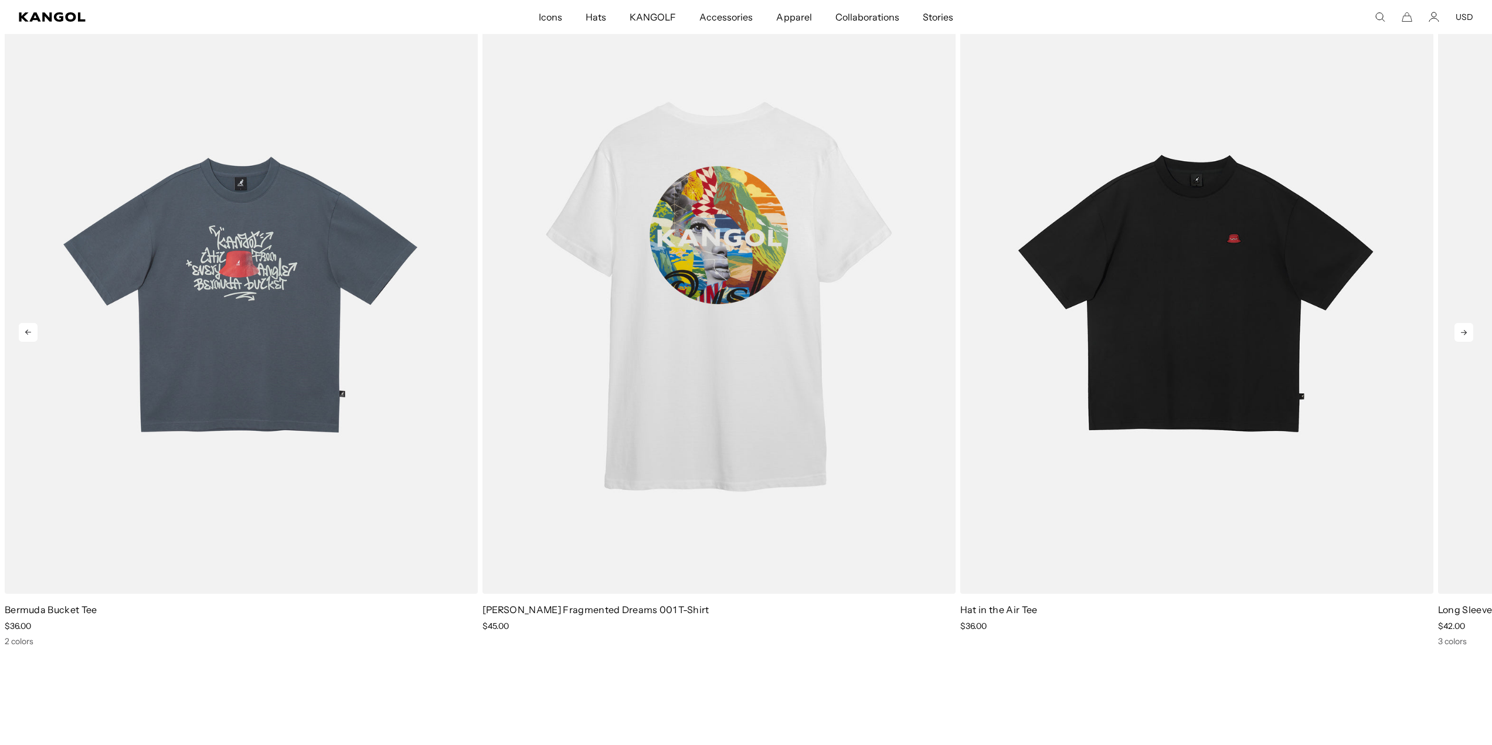
click at [1469, 331] on icon at bounding box center [1463, 332] width 19 height 19
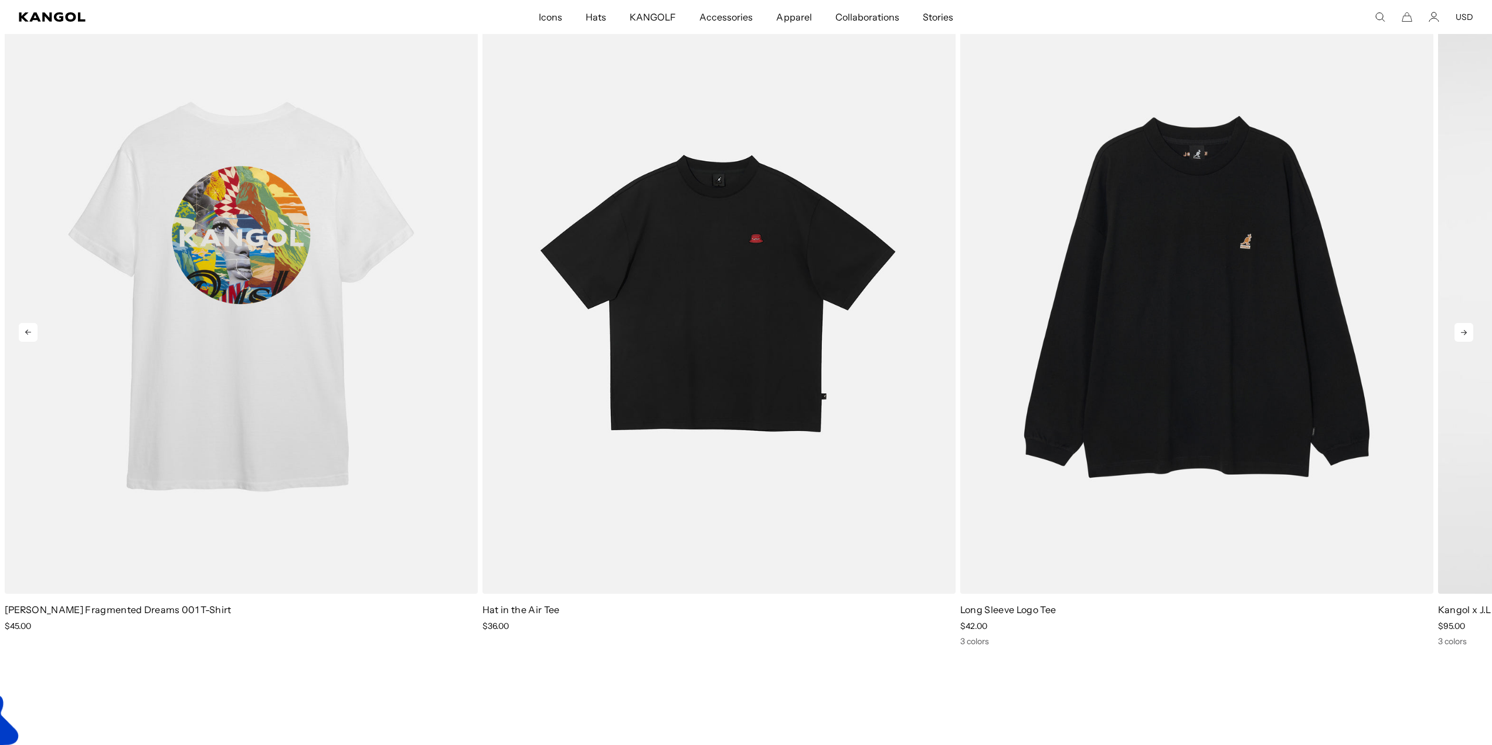
scroll to position [0, 242]
click at [1469, 331] on icon at bounding box center [1463, 332] width 19 height 19
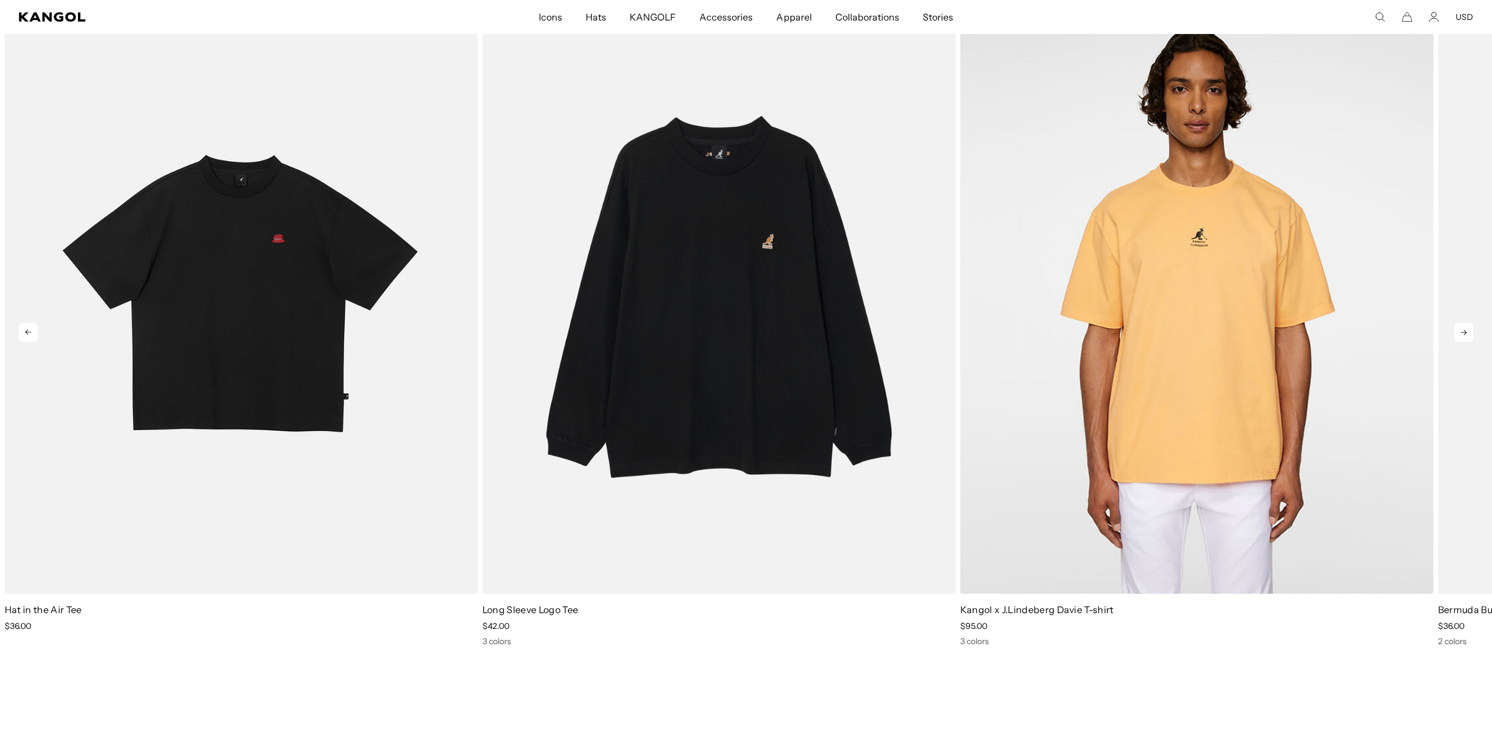
click at [1467, 331] on icon at bounding box center [1463, 332] width 19 height 19
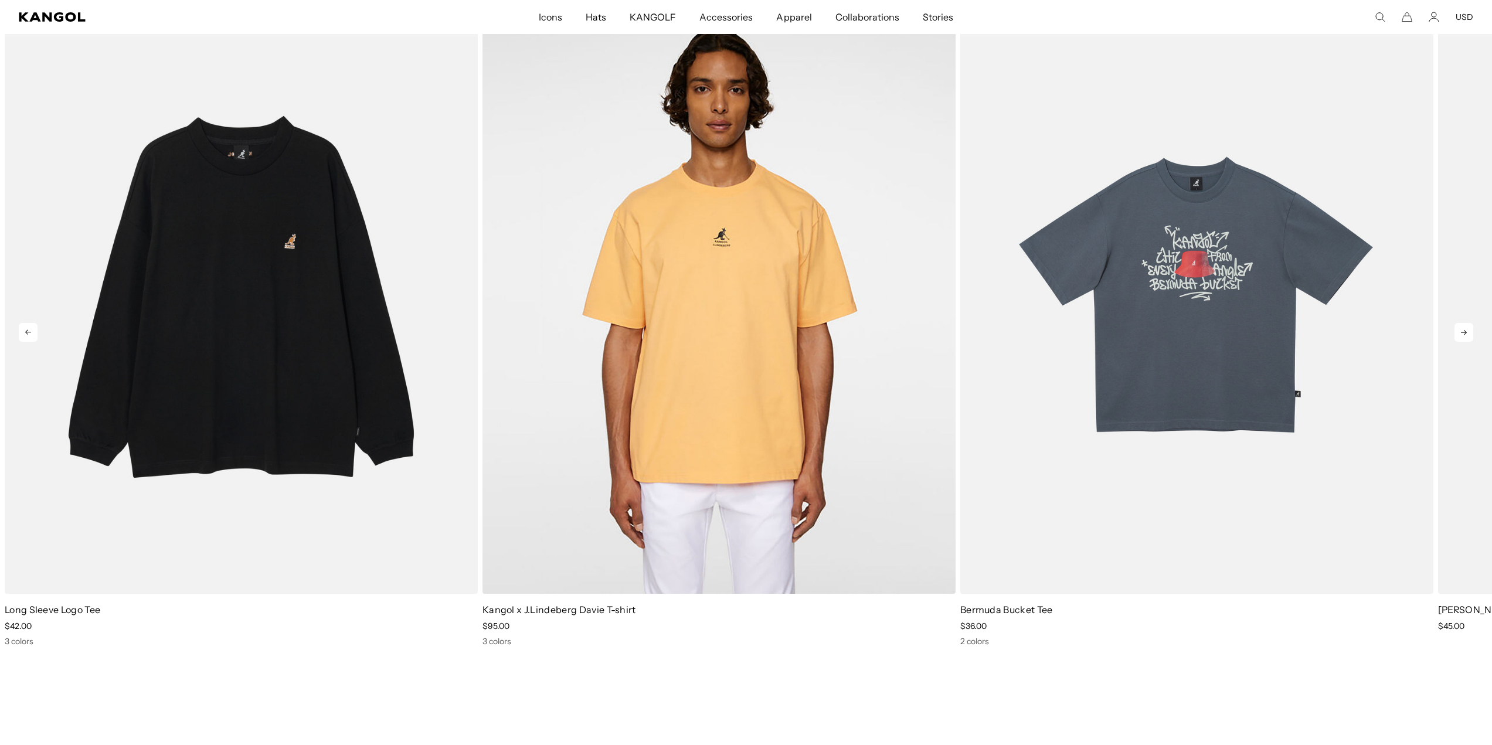
scroll to position [0, 0]
click at [1467, 331] on icon at bounding box center [1463, 332] width 19 height 19
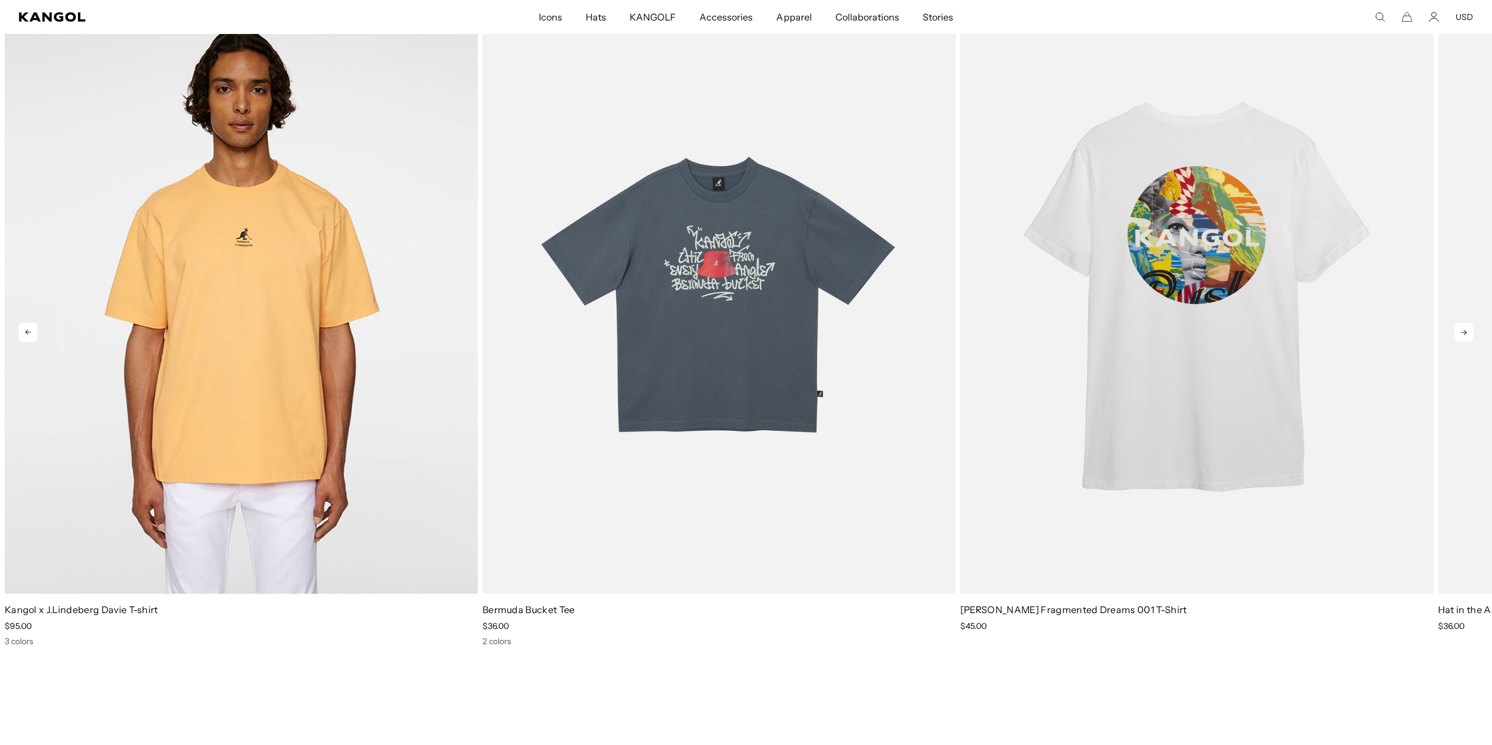
click at [1467, 331] on icon at bounding box center [1463, 332] width 19 height 19
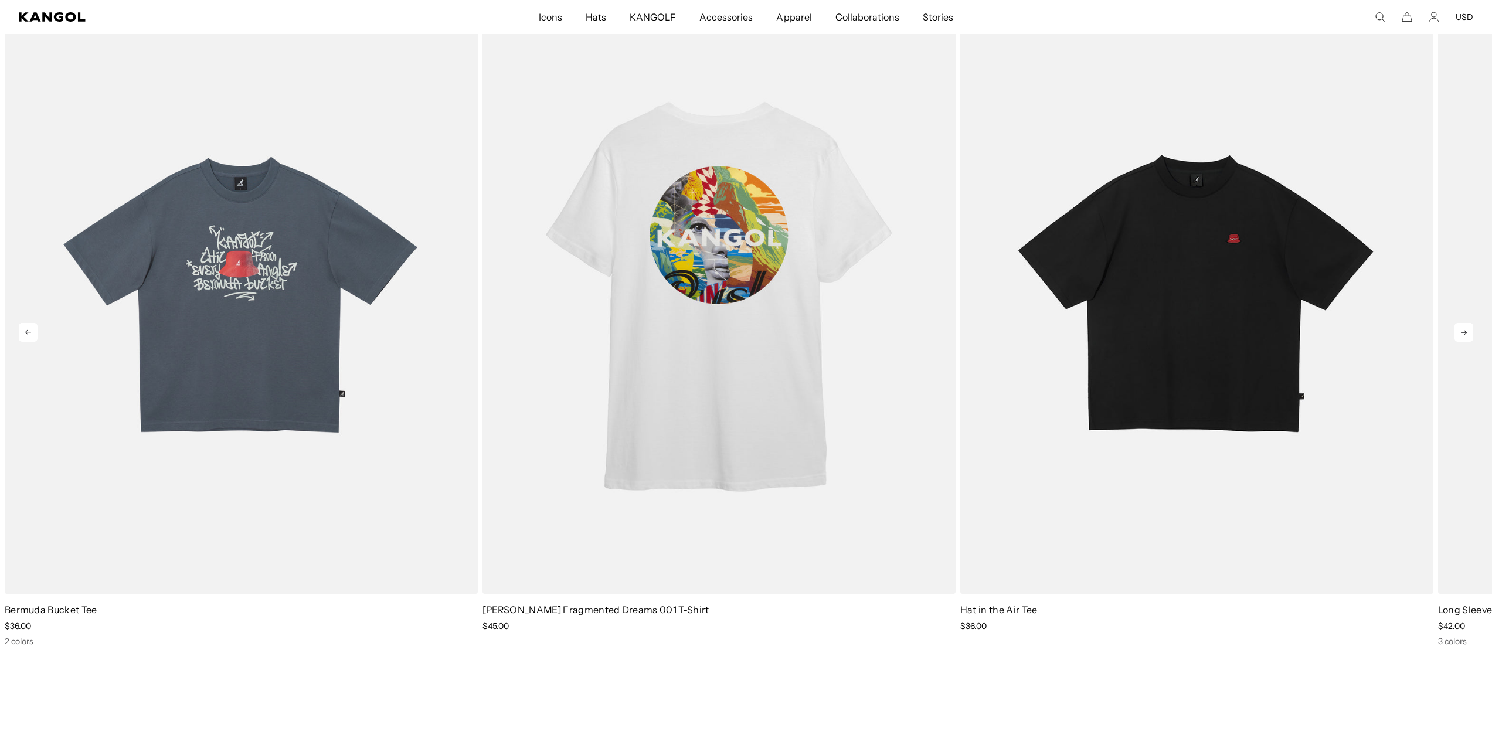
click at [1467, 331] on icon at bounding box center [1463, 332] width 19 height 19
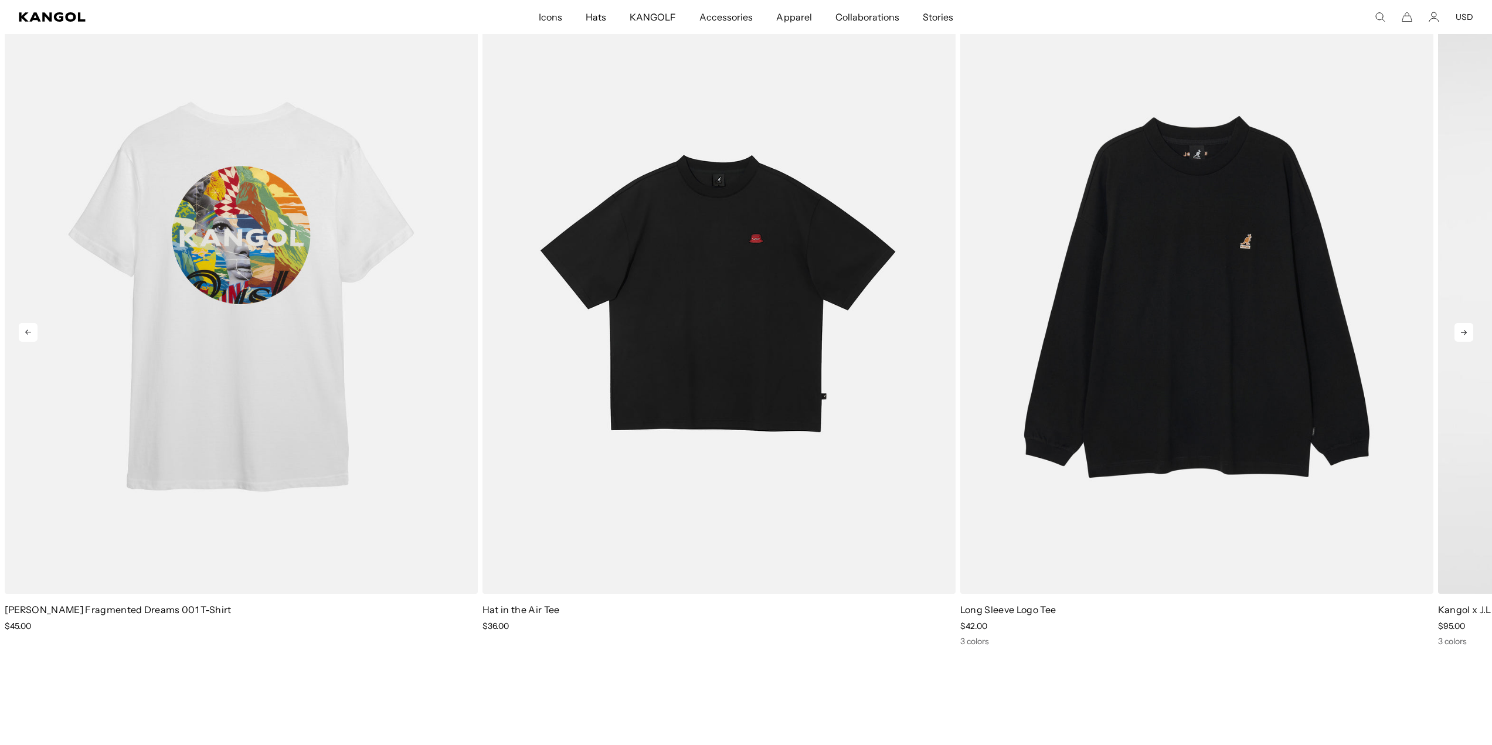
click at [1467, 331] on icon at bounding box center [1463, 332] width 19 height 19
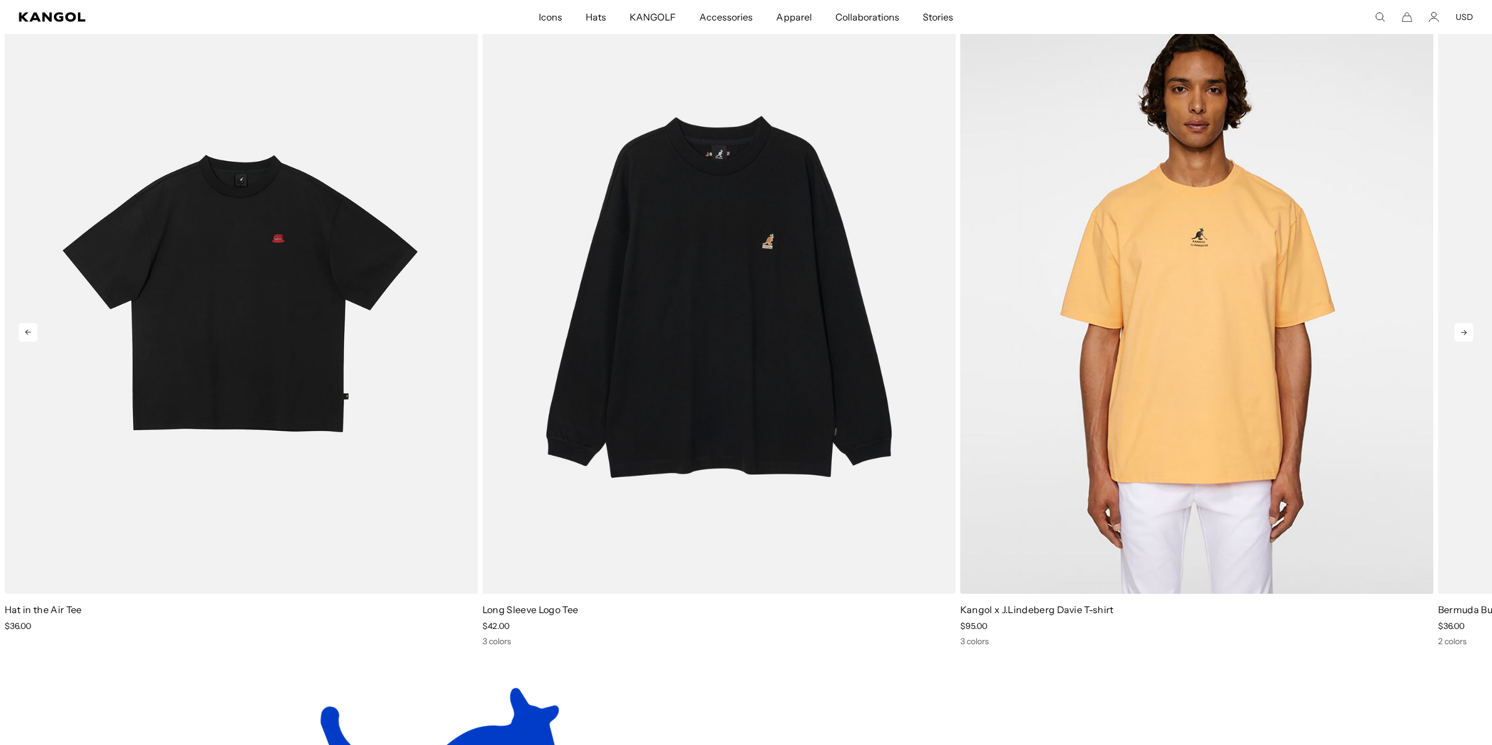
click at [1467, 331] on icon at bounding box center [1463, 332] width 19 height 19
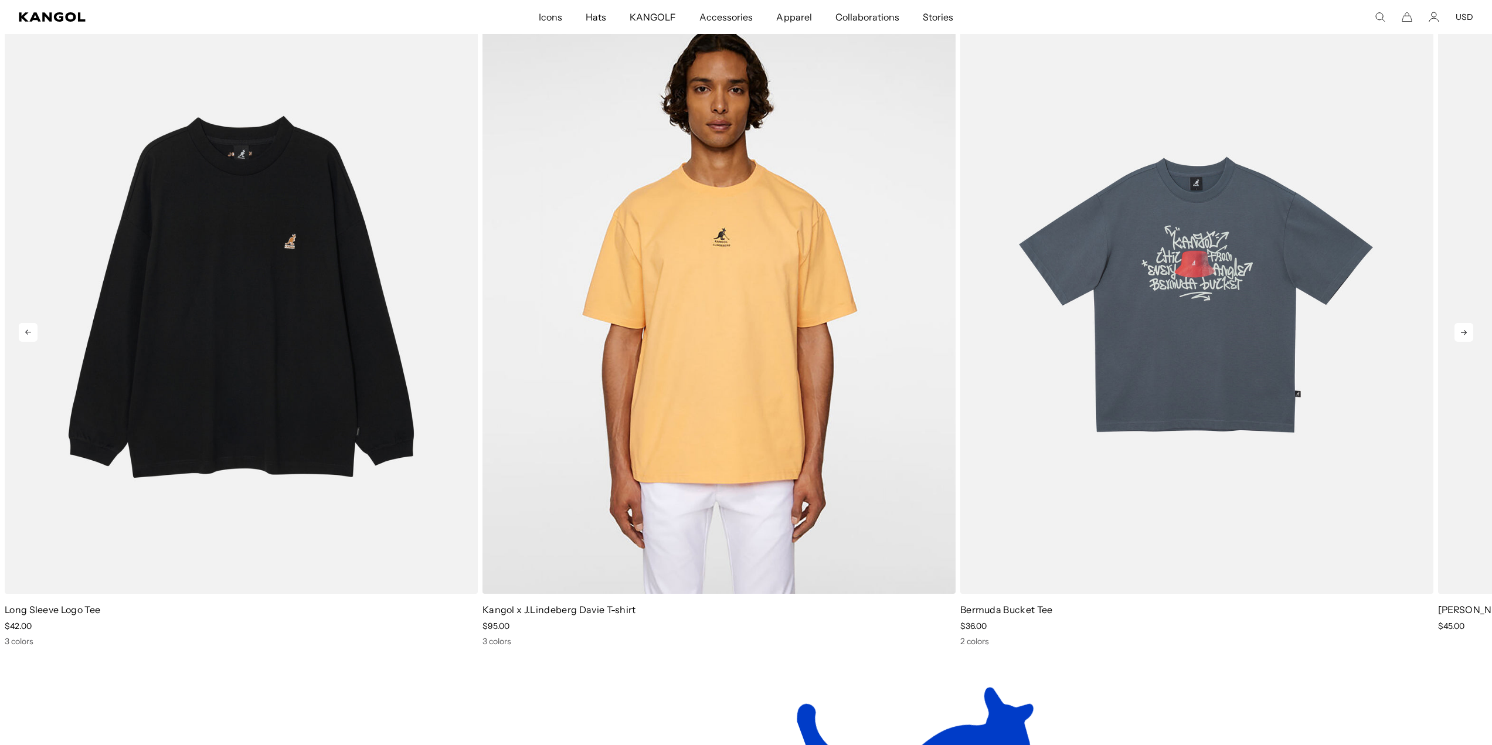
scroll to position [0, 242]
click at [1467, 331] on icon at bounding box center [1463, 332] width 19 height 19
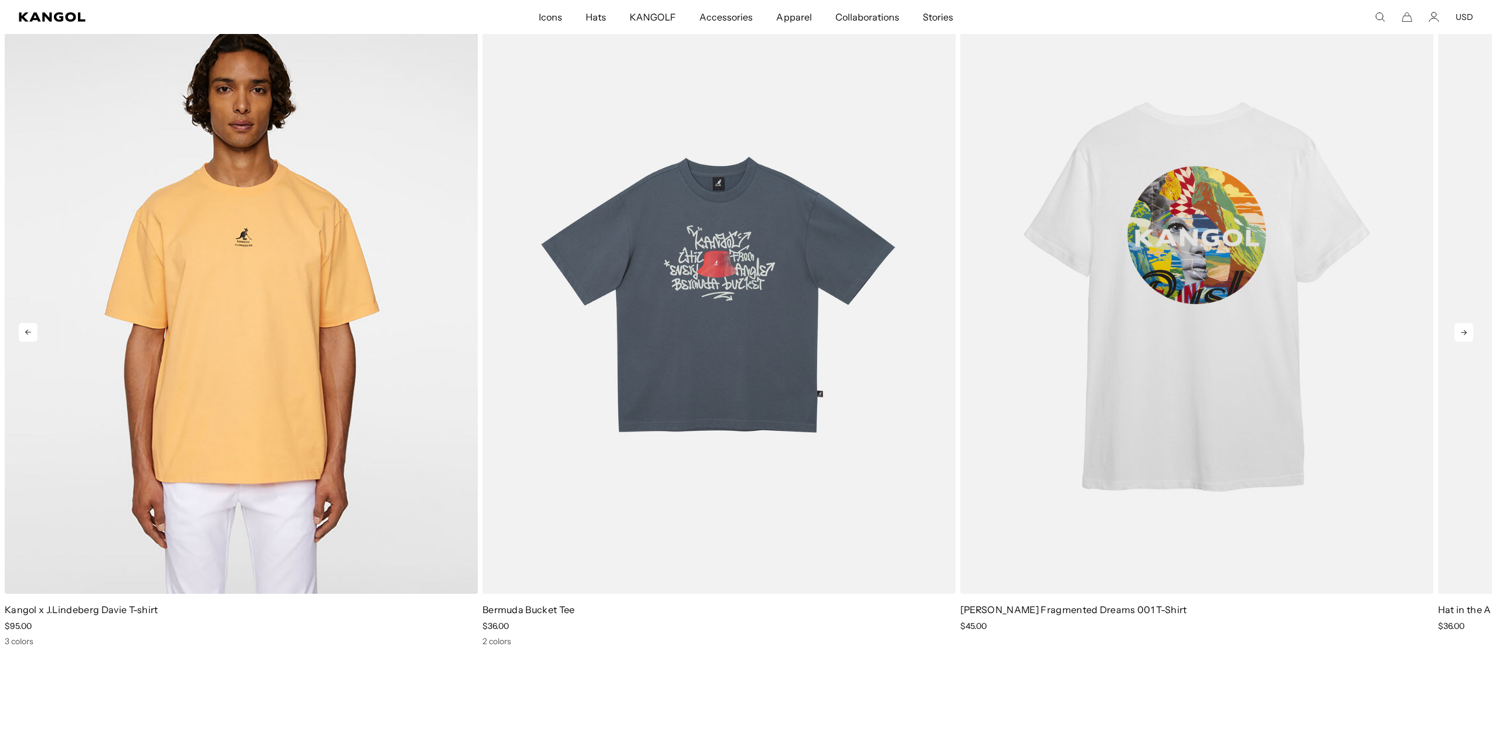
click at [1467, 331] on icon at bounding box center [1463, 332] width 19 height 19
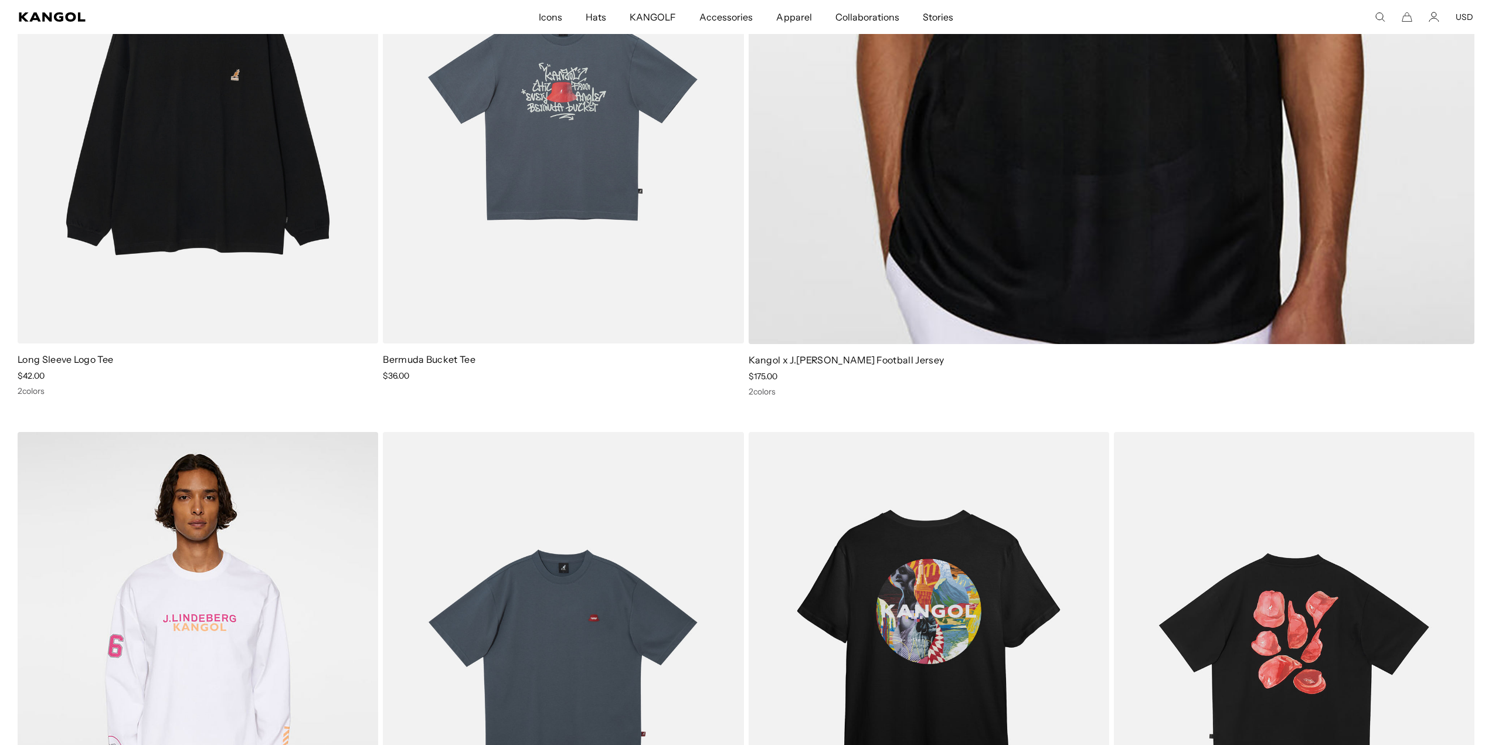
scroll to position [0, 0]
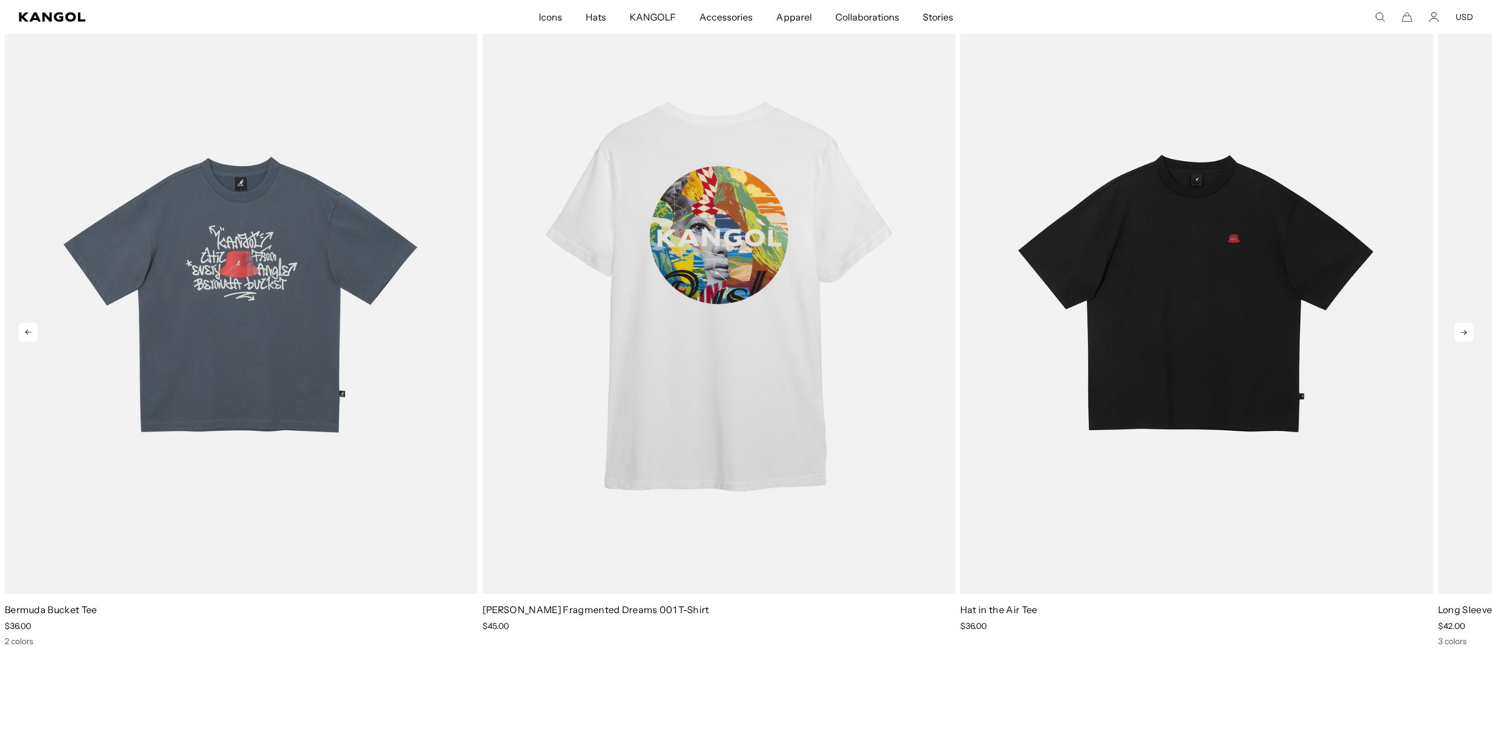
click at [1463, 330] on icon at bounding box center [1463, 332] width 19 height 19
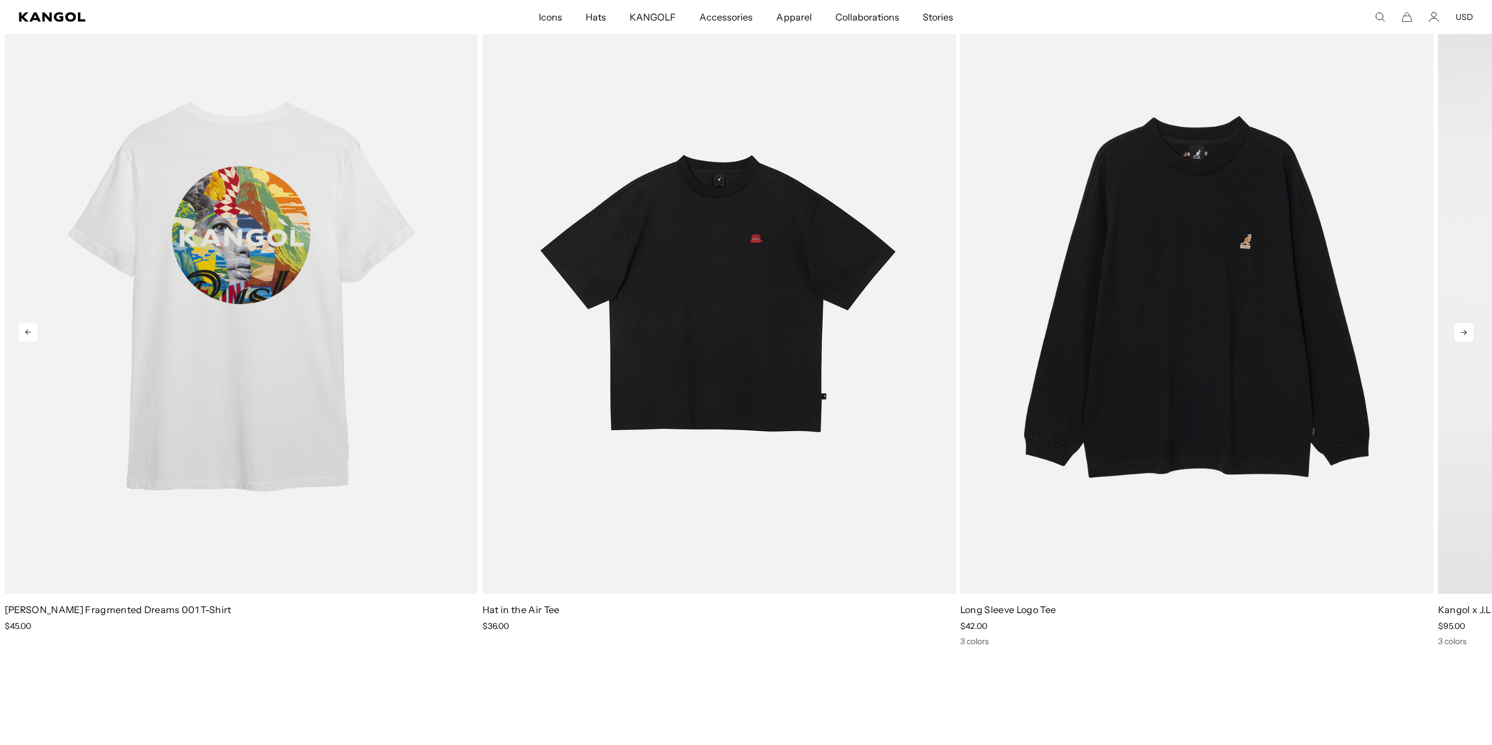
click at [1463, 330] on icon at bounding box center [1463, 332] width 19 height 19
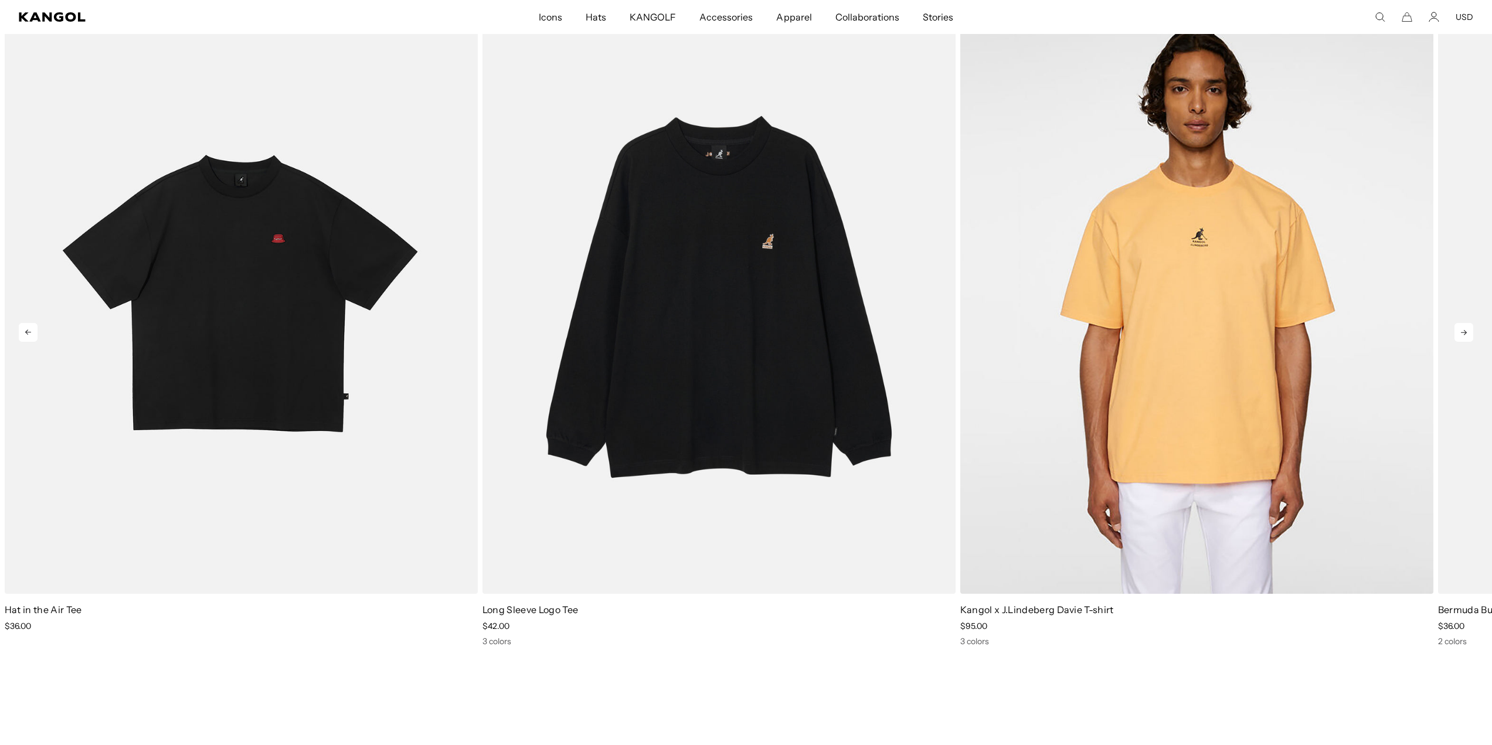
click at [1463, 330] on icon at bounding box center [1463, 332] width 19 height 19
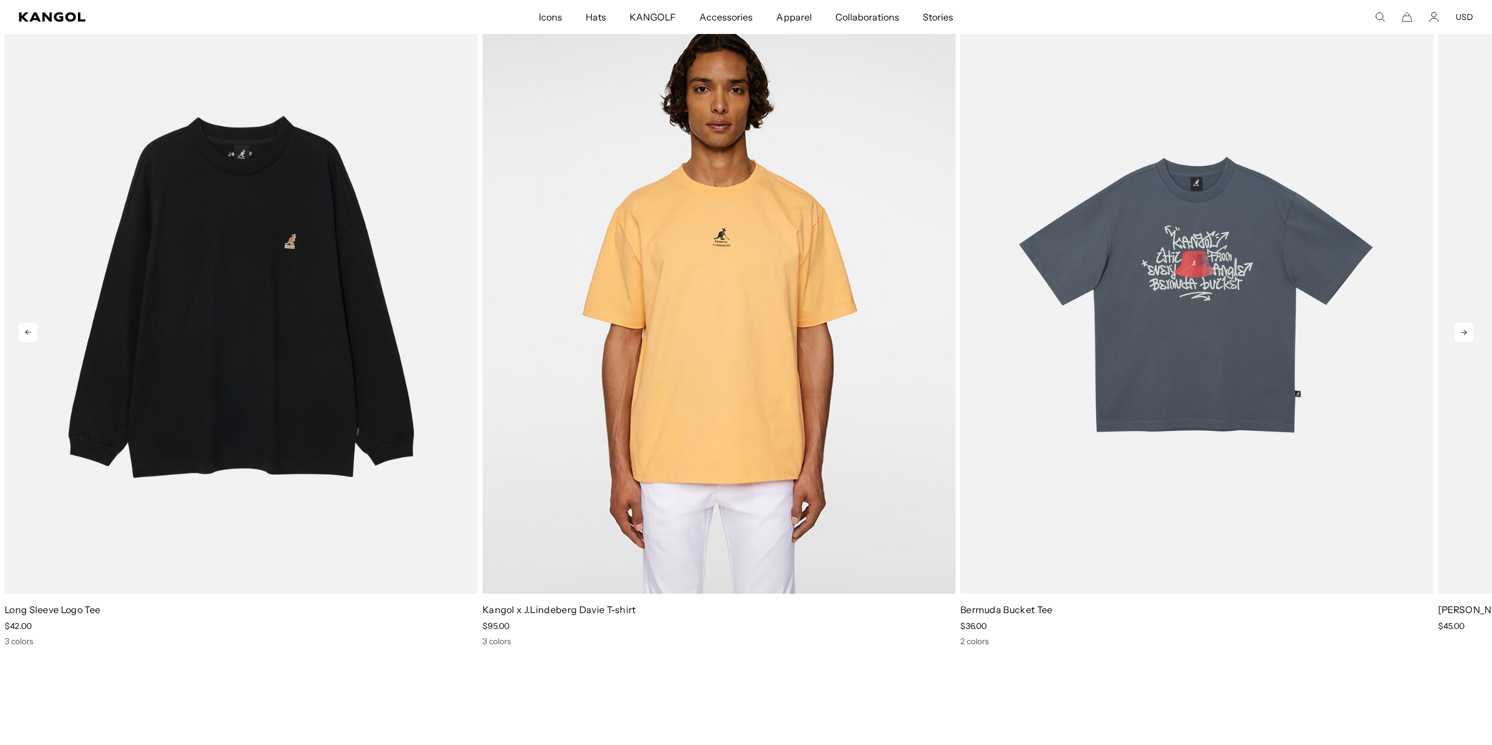
click at [1463, 330] on icon at bounding box center [1463, 332] width 19 height 19
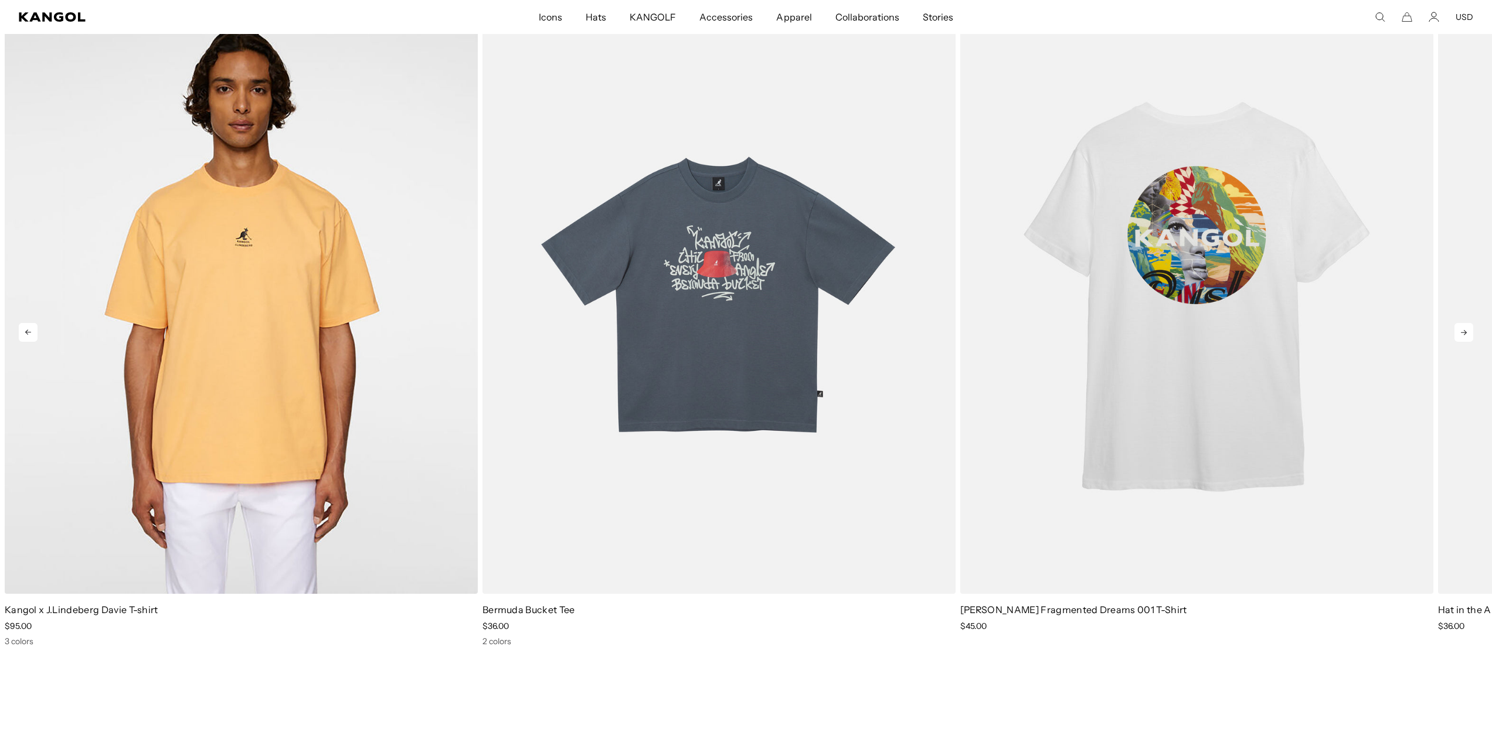
click at [1463, 330] on icon at bounding box center [1463, 332] width 19 height 19
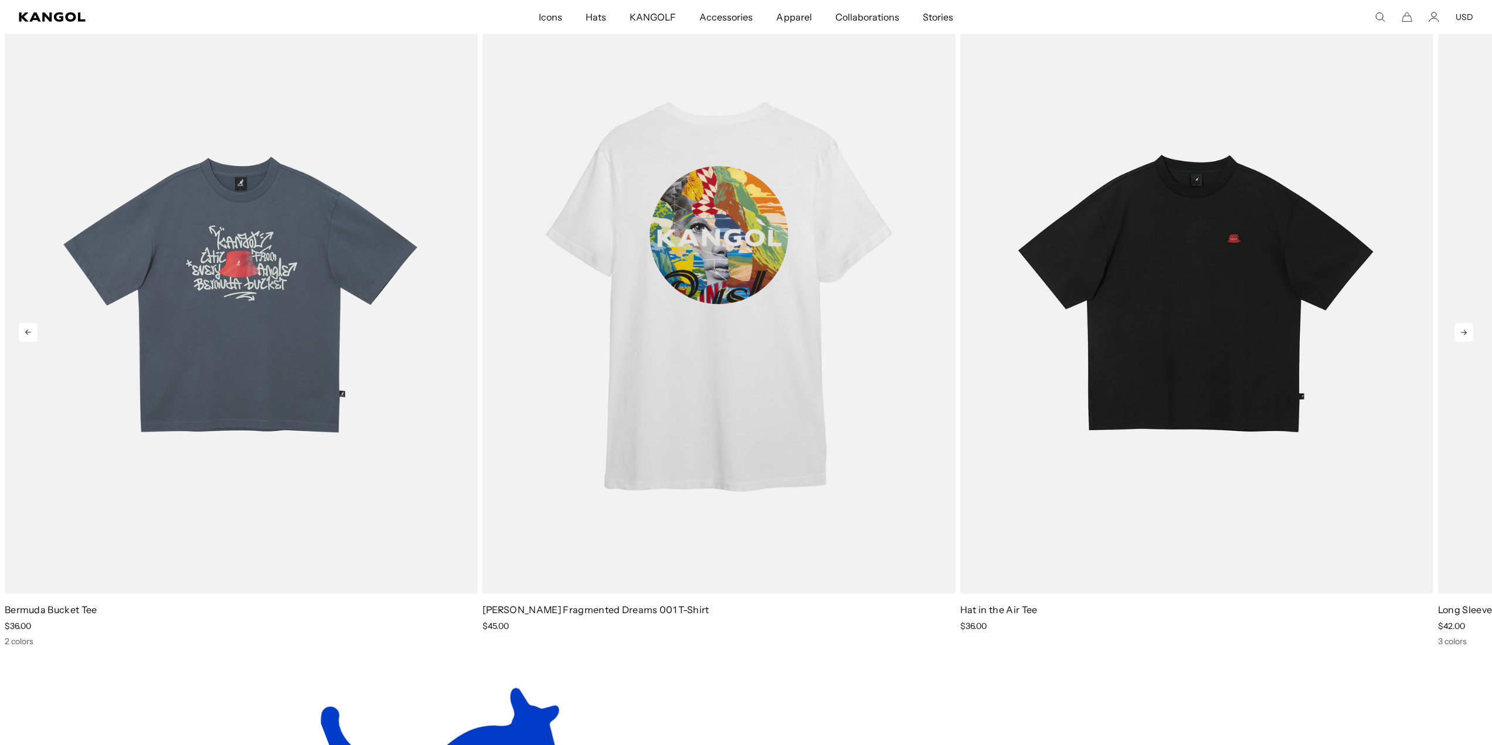
click at [1463, 330] on icon at bounding box center [1463, 332] width 19 height 19
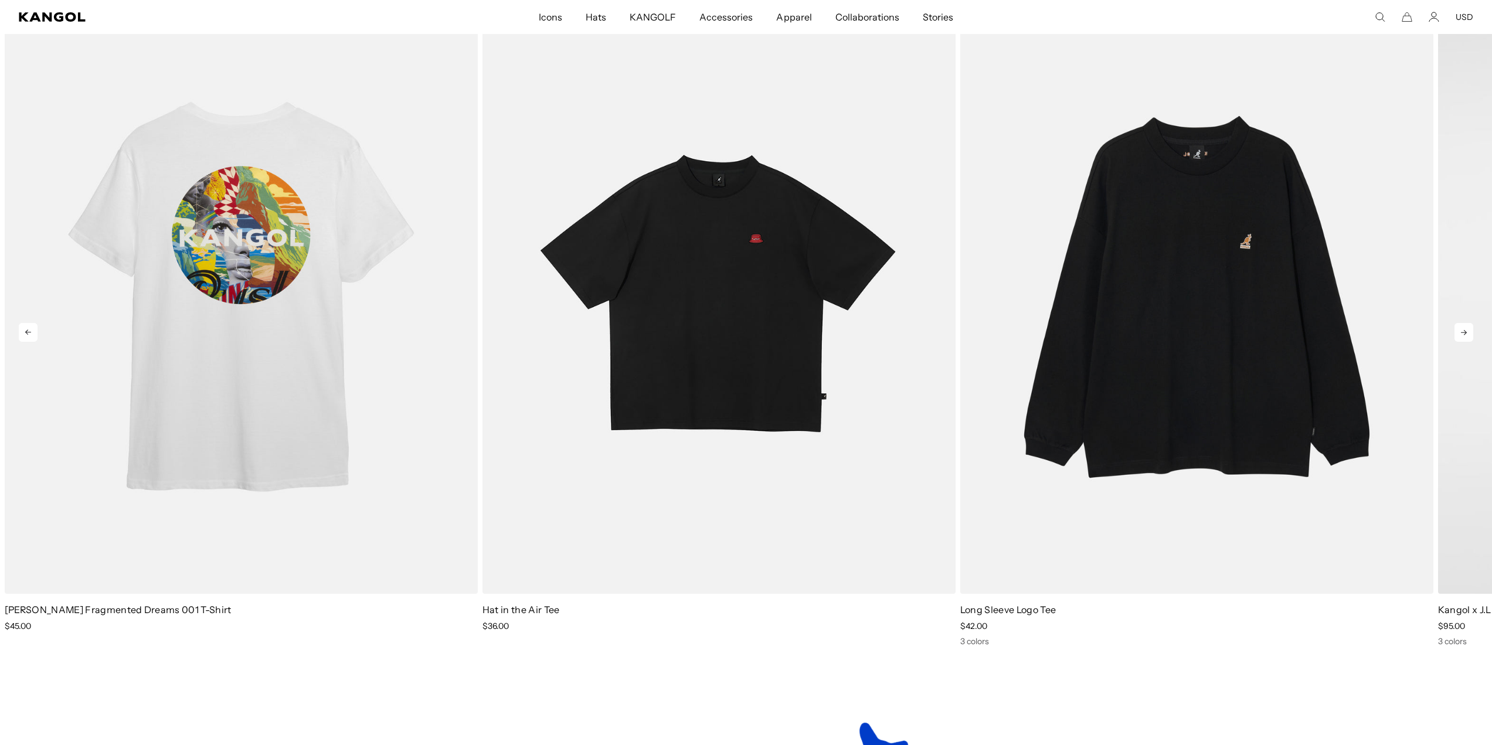
click at [1463, 330] on icon at bounding box center [1463, 332] width 19 height 19
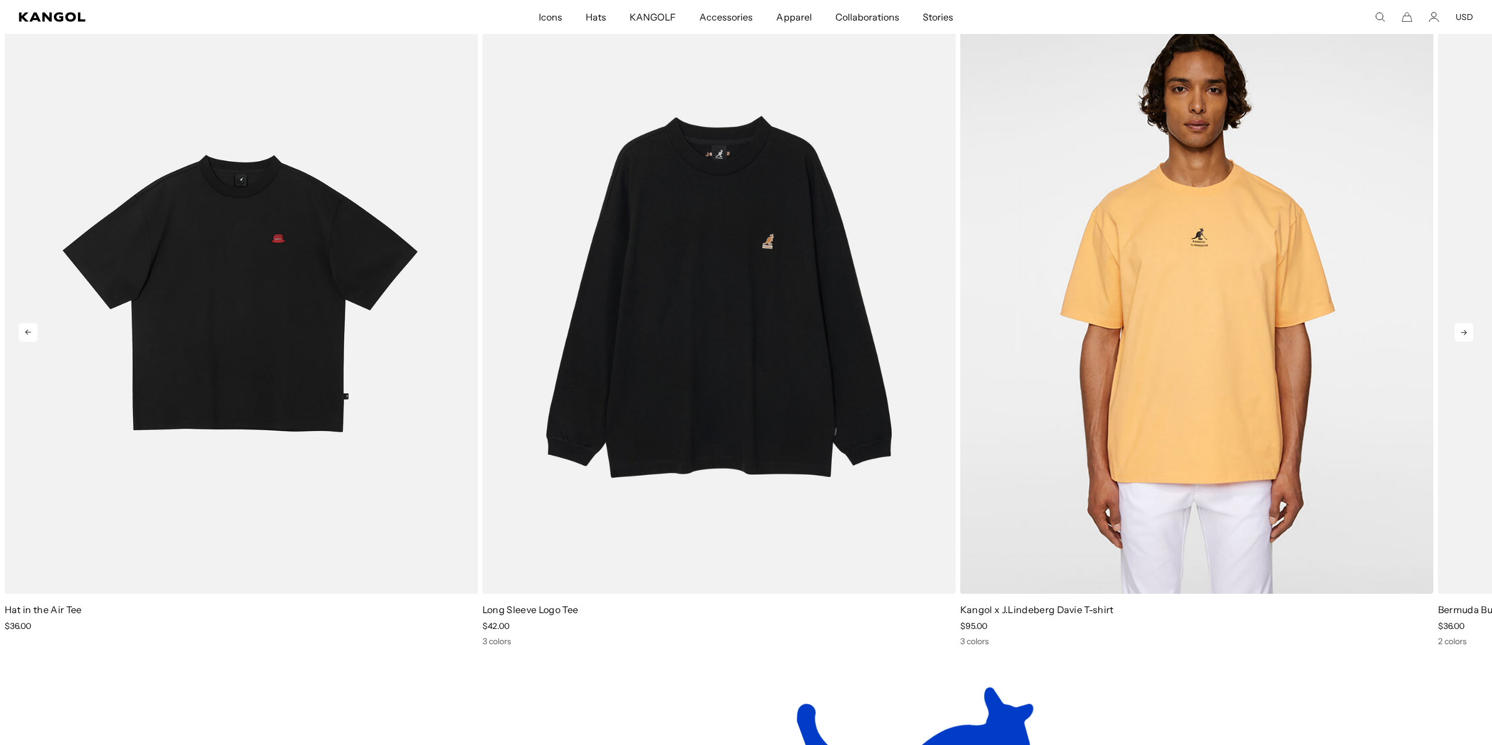
click at [1463, 331] on icon at bounding box center [1463, 332] width 19 height 19
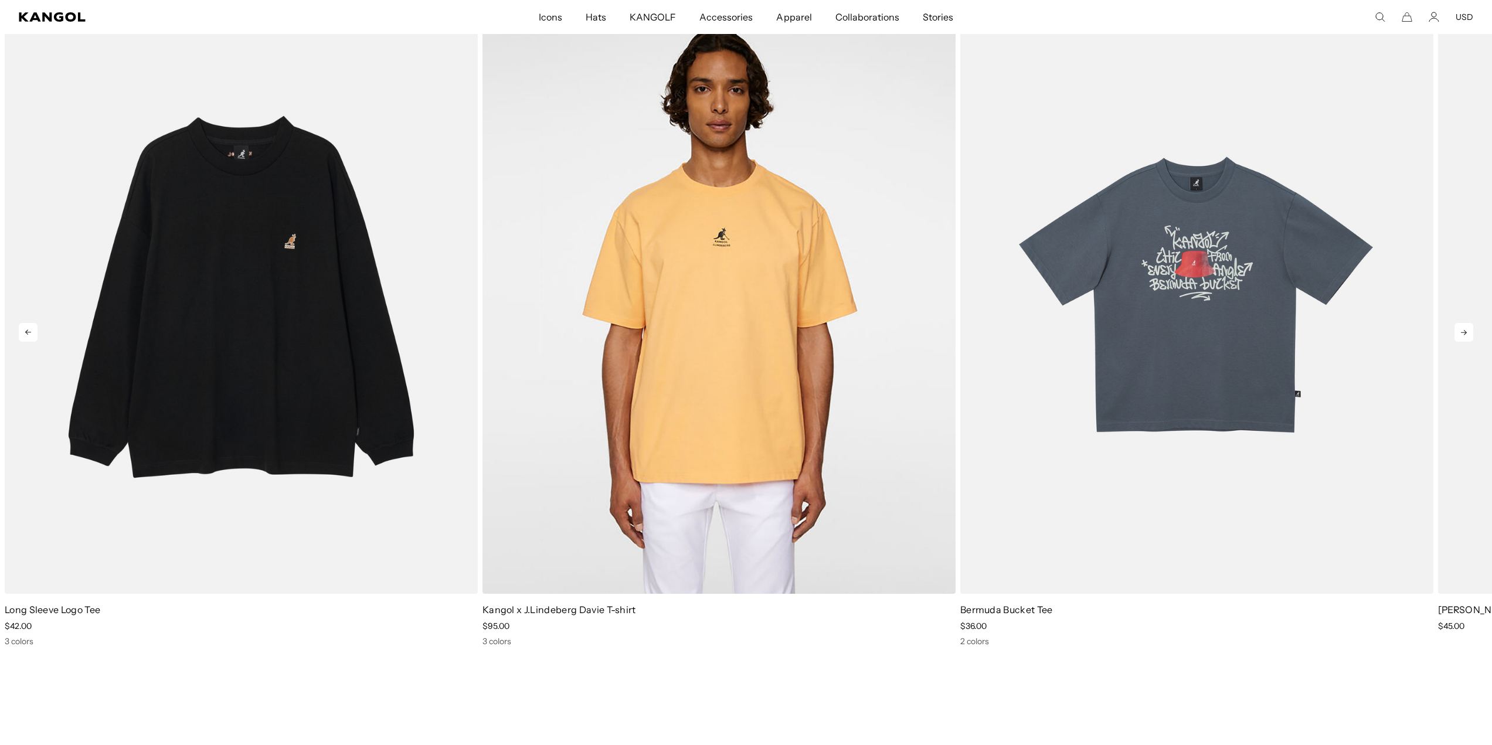
click at [1467, 329] on icon at bounding box center [1463, 332] width 19 height 19
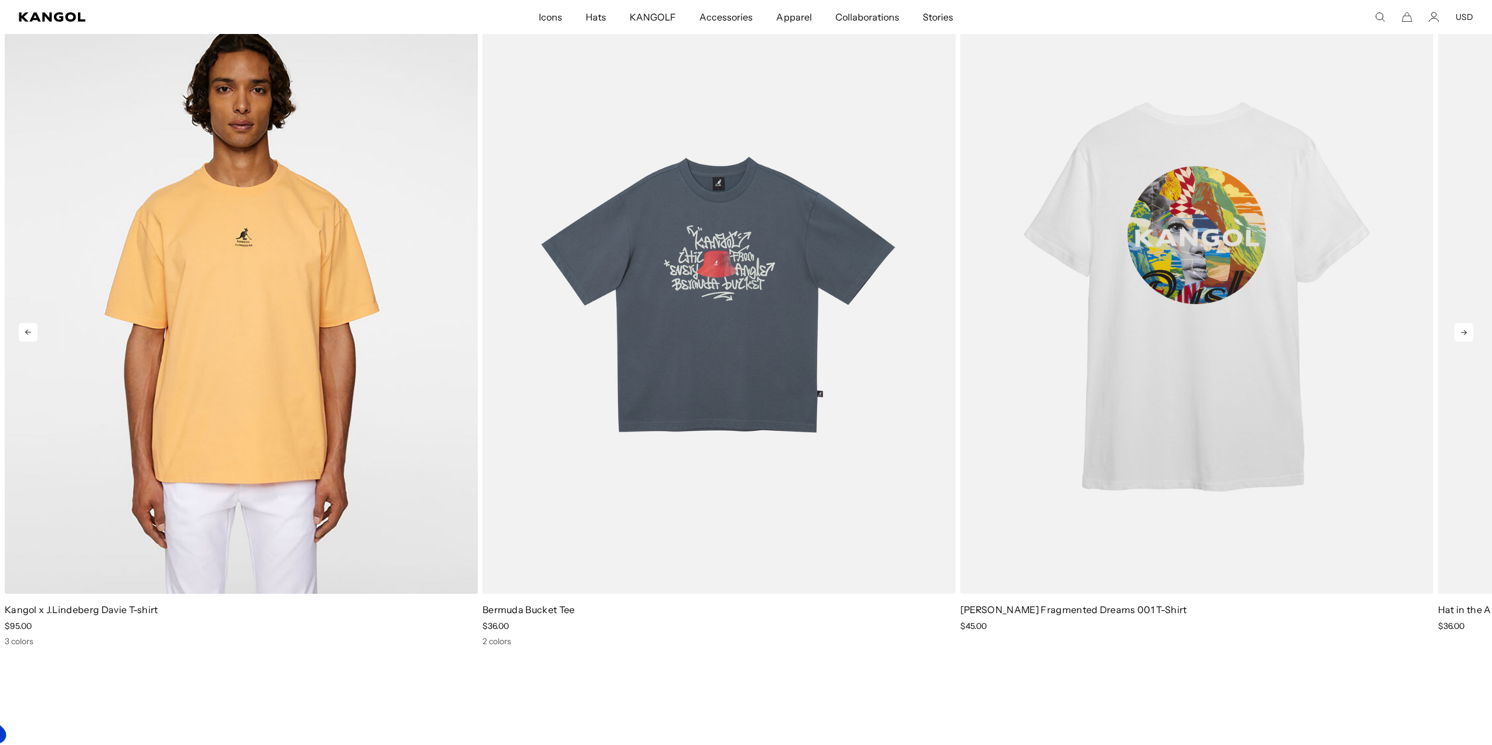
click at [1467, 329] on icon at bounding box center [1463, 332] width 19 height 19
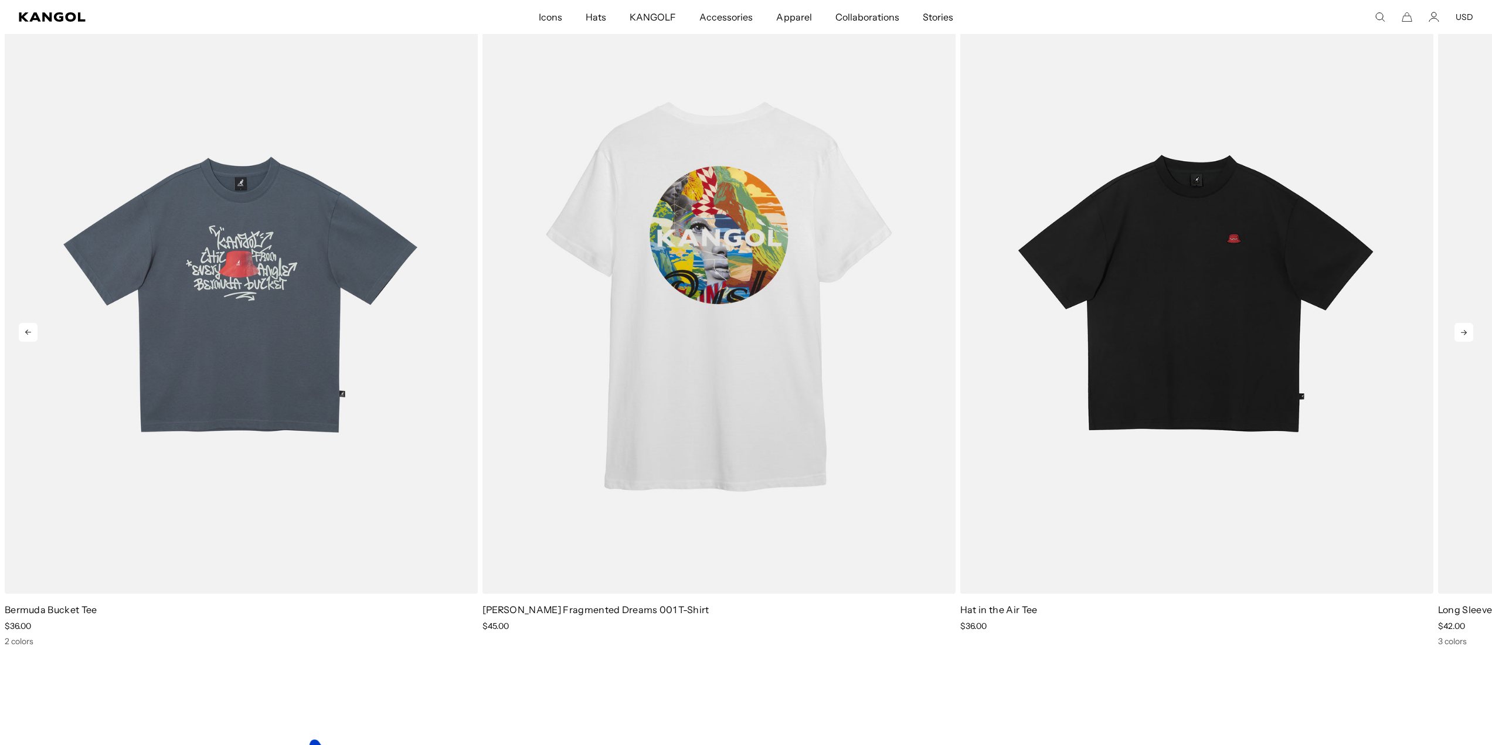
click at [1467, 329] on icon at bounding box center [1463, 332] width 19 height 19
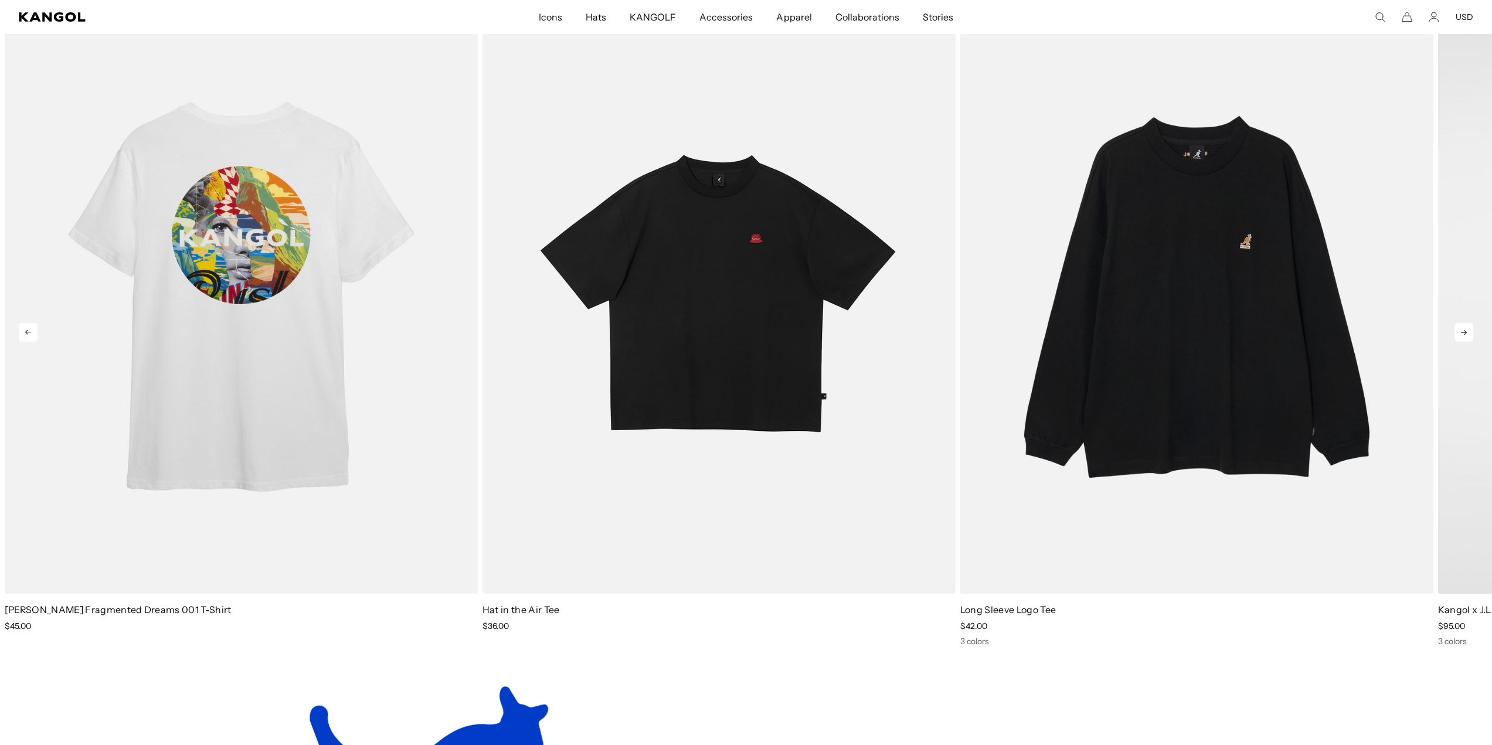
click at [1467, 329] on icon at bounding box center [1463, 332] width 19 height 19
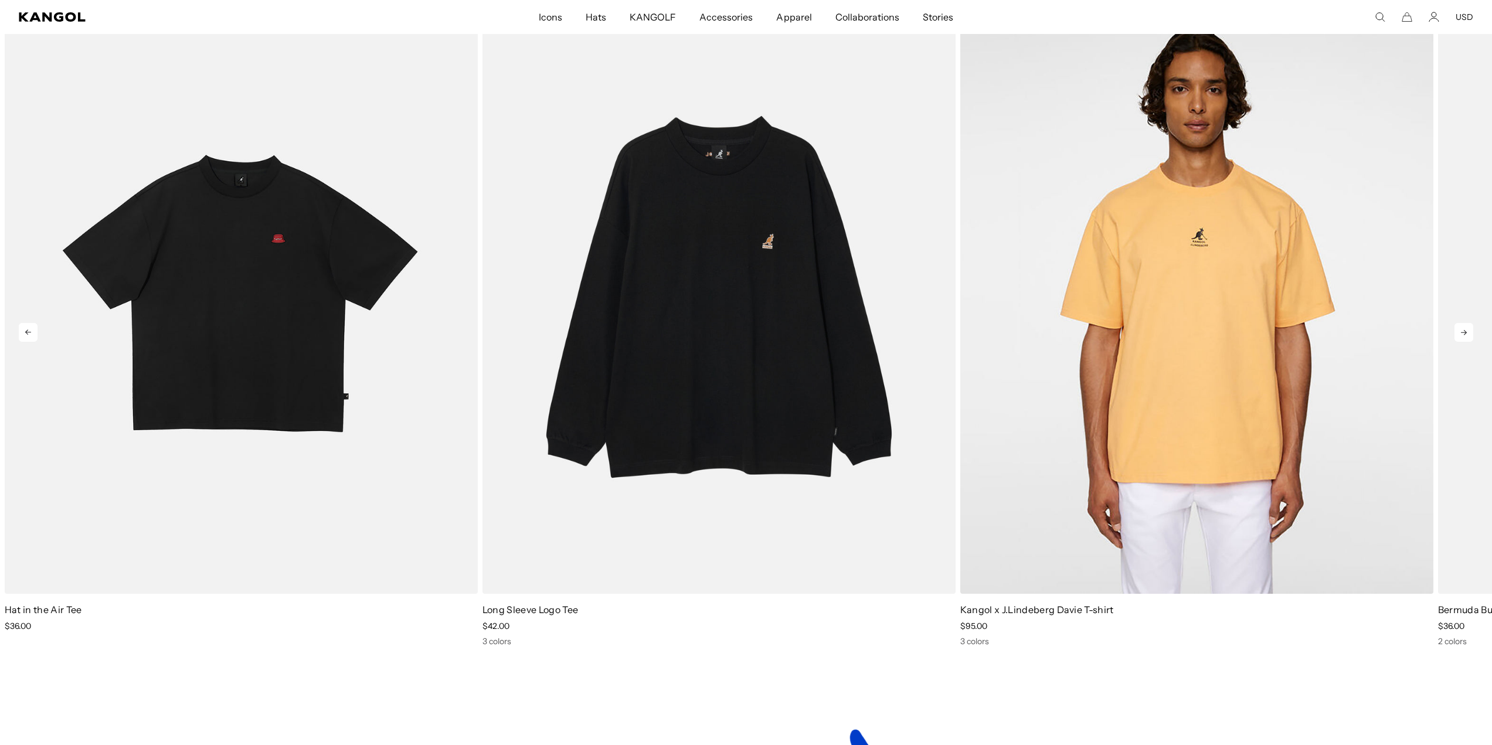
click at [1467, 329] on icon at bounding box center [1463, 332] width 19 height 19
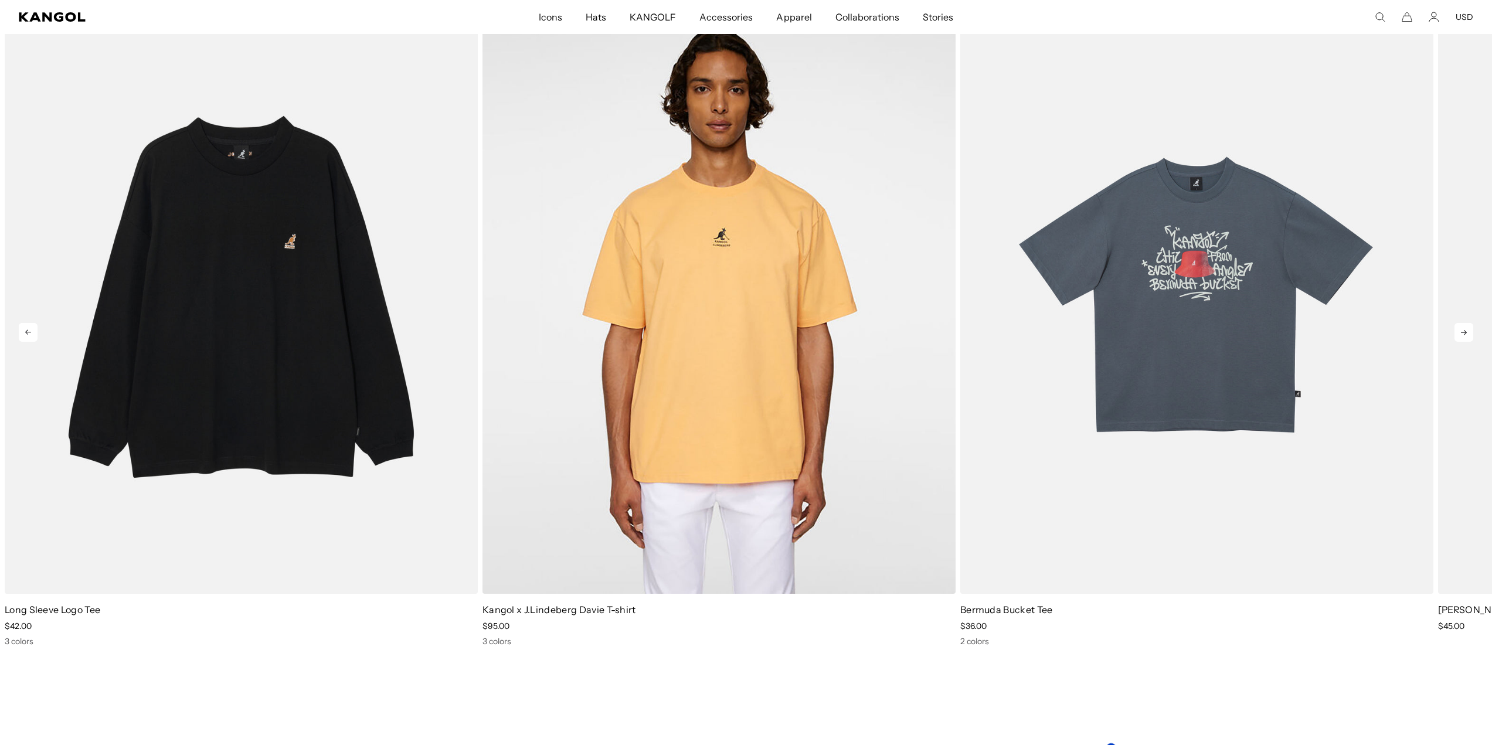
click at [1467, 329] on icon at bounding box center [1463, 332] width 19 height 19
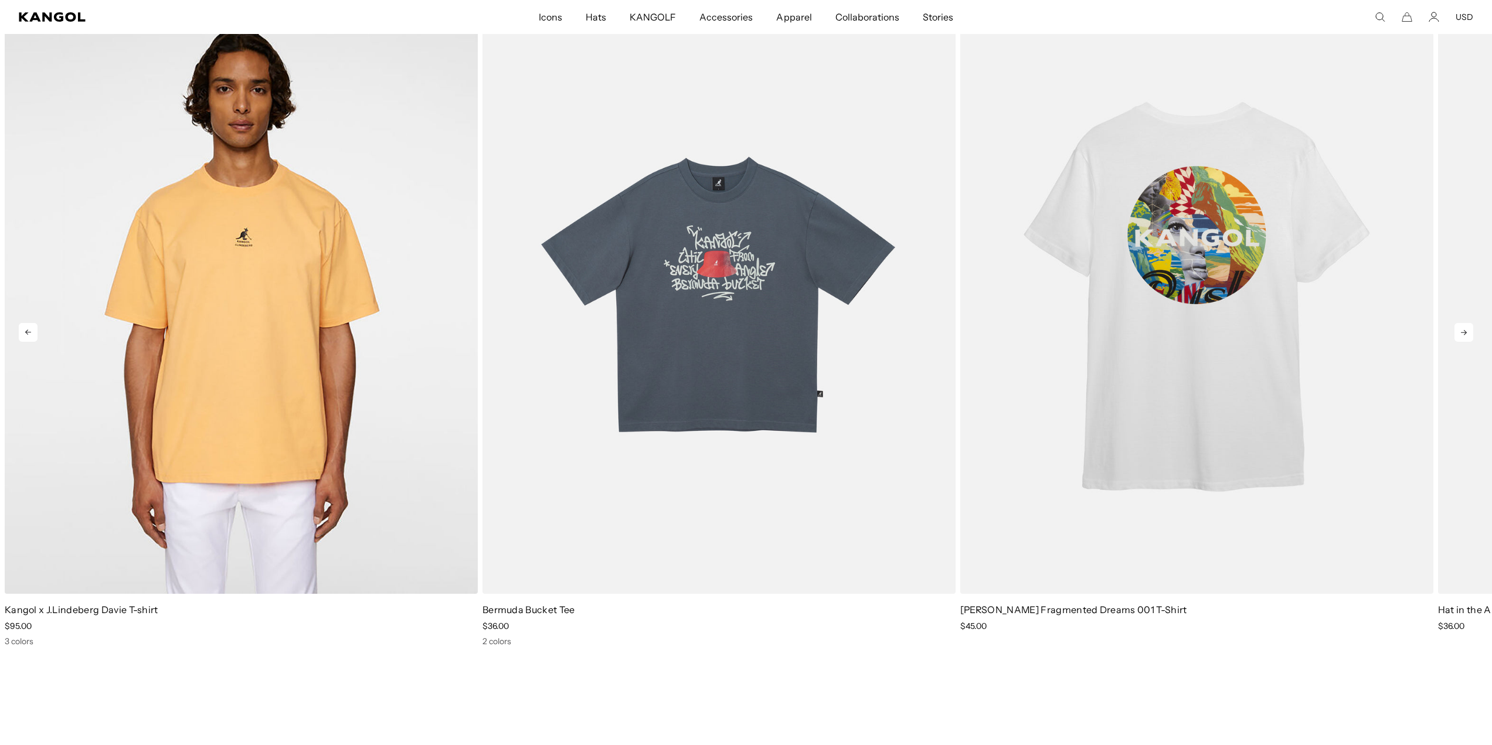
click at [1464, 335] on icon at bounding box center [1464, 332] width 6 height 5
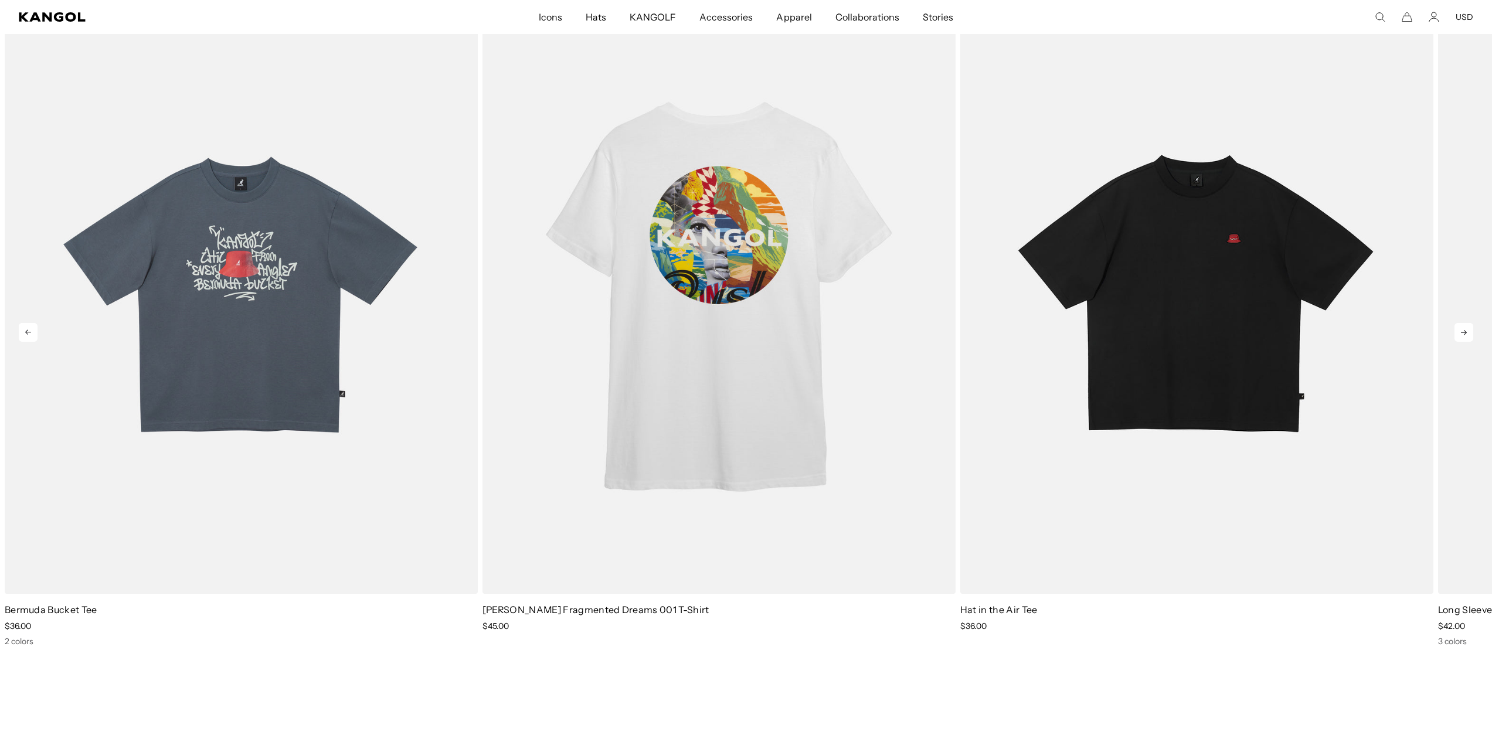
click at [1463, 335] on icon at bounding box center [1463, 332] width 19 height 19
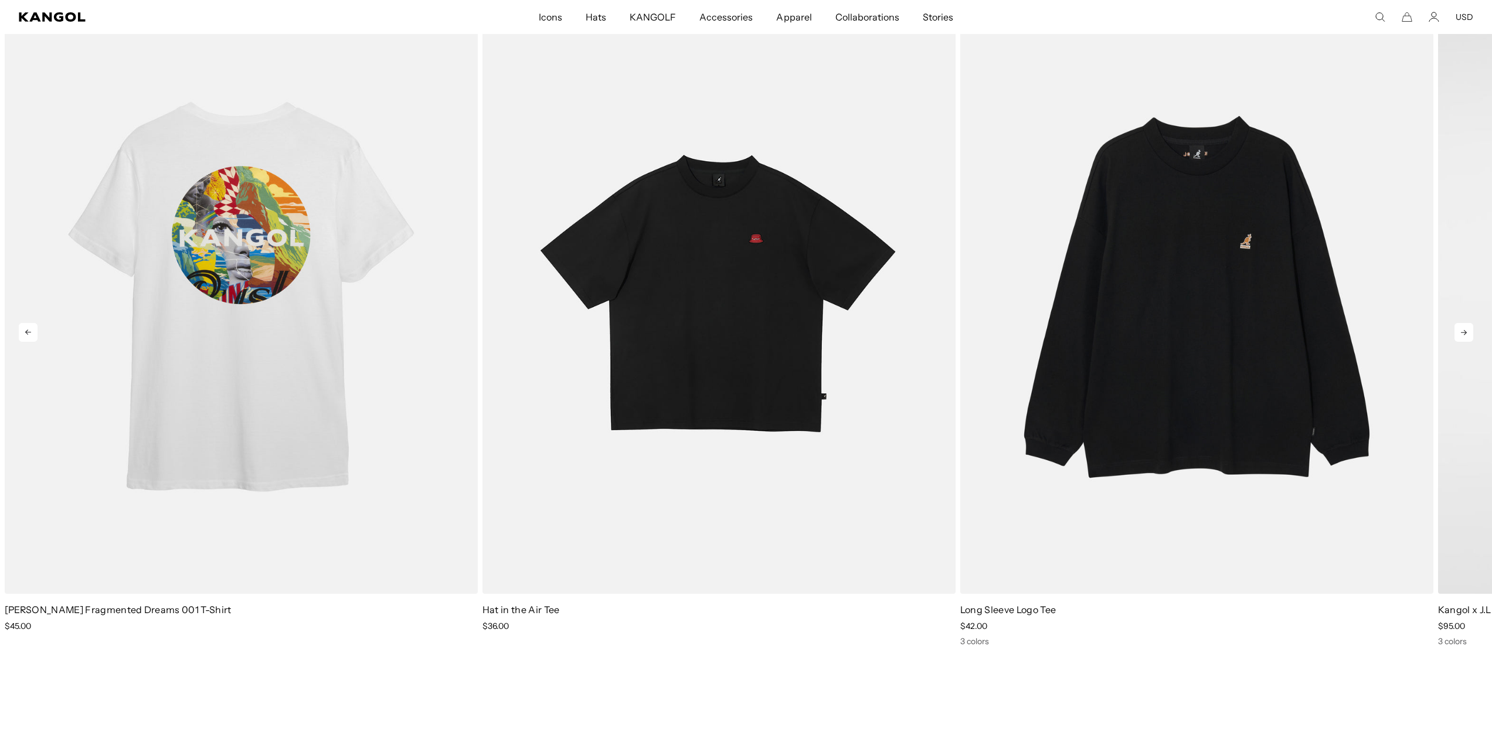
click at [1463, 335] on icon at bounding box center [1463, 332] width 19 height 19
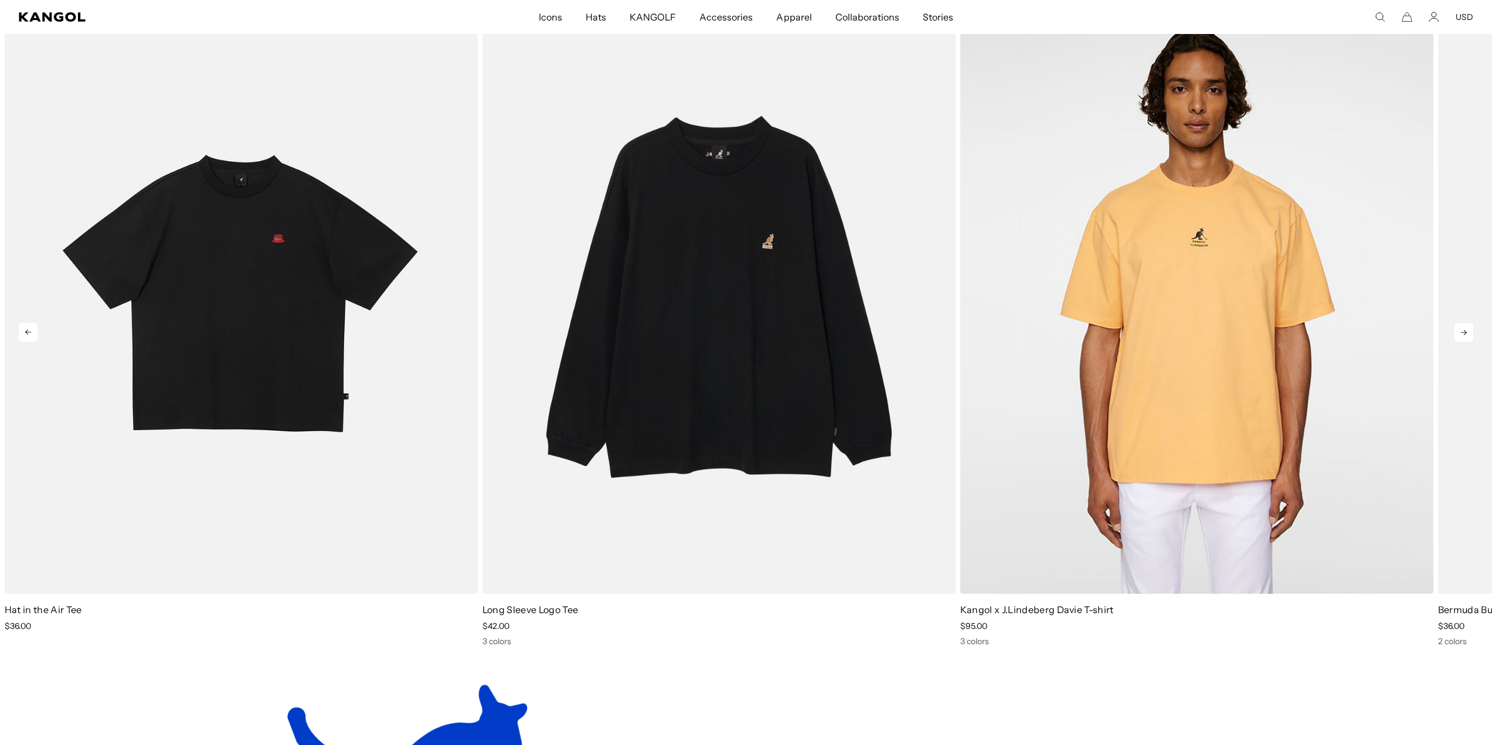
click at [1463, 335] on icon at bounding box center [1463, 332] width 19 height 19
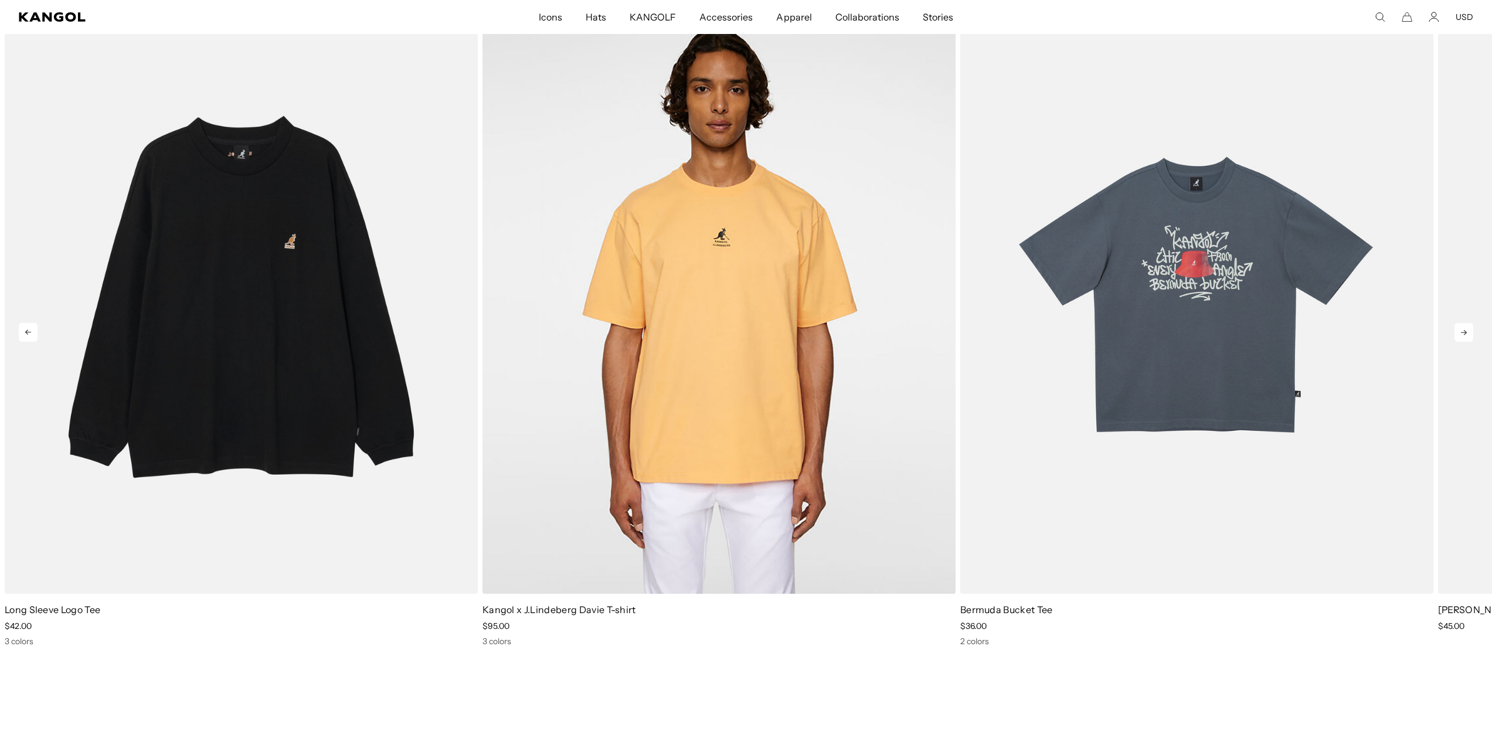
click at [1461, 335] on icon at bounding box center [1463, 332] width 19 height 19
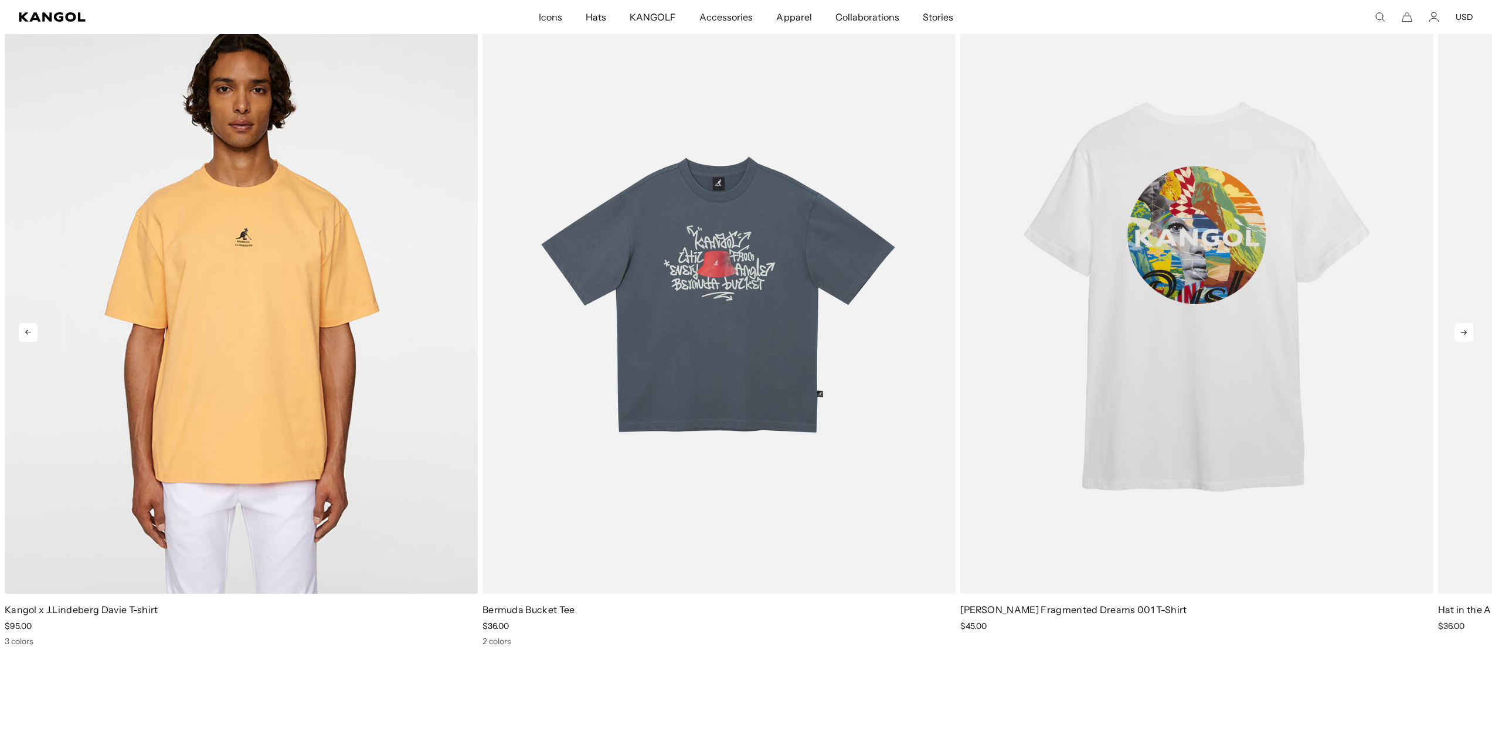
click at [1461, 335] on icon at bounding box center [1463, 332] width 19 height 19
